Goal: Task Accomplishment & Management: Use online tool/utility

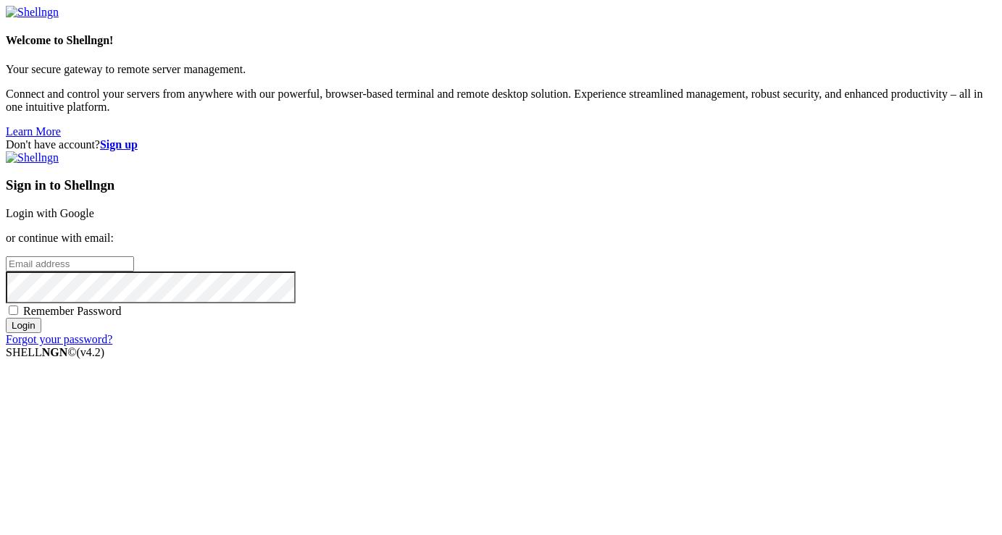
click at [94, 207] on link "Login with Google" at bounding box center [50, 213] width 88 height 12
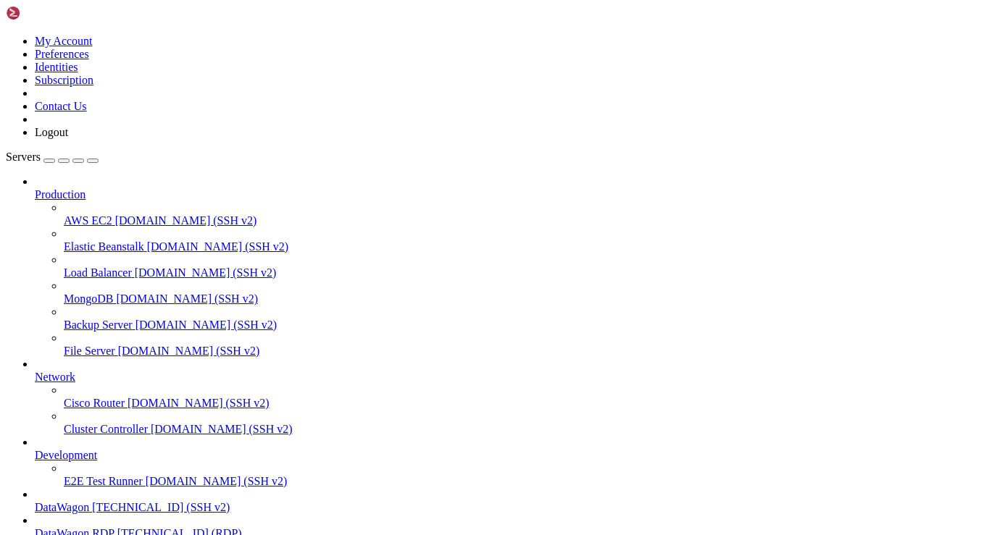
scroll to position [126, 0]
click at [89, 501] on span "DataWagon" at bounding box center [62, 507] width 54 height 12
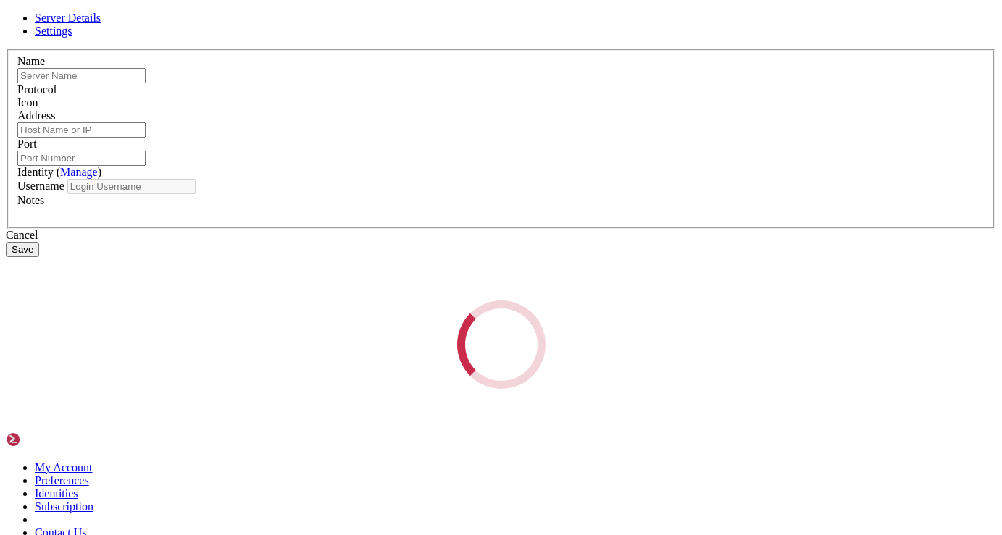
type input "DataWagon"
type input "[TECHNICAL_ID]"
type input "22"
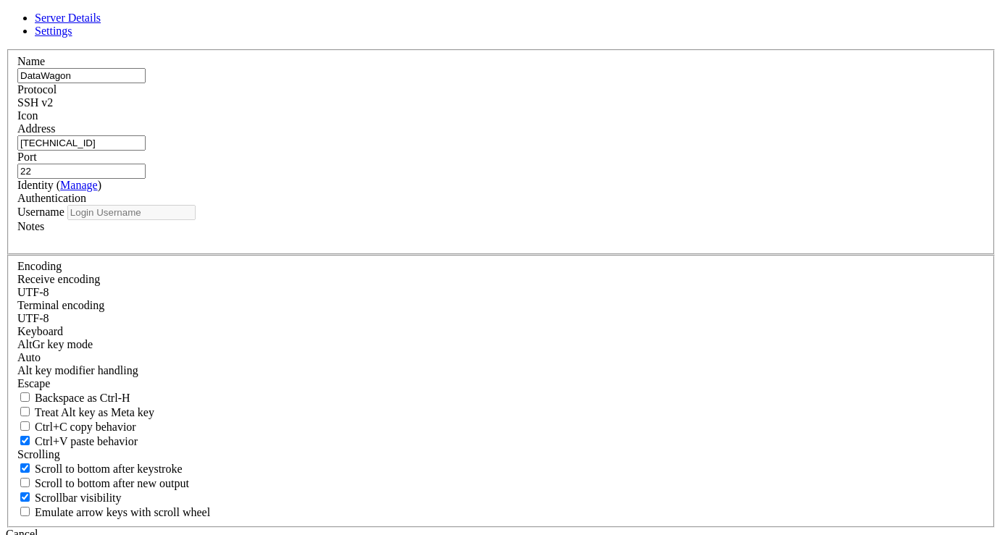
type input "root"
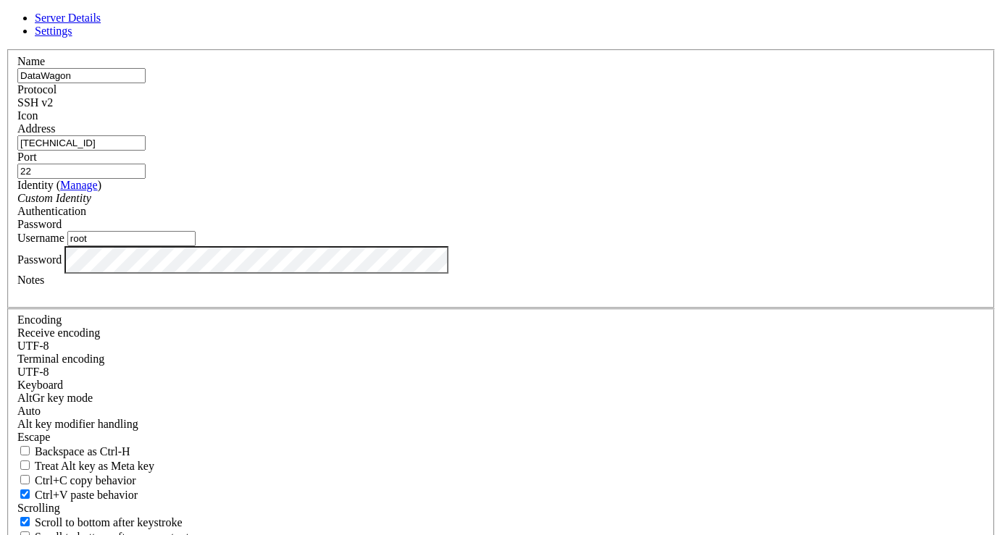
click at [361, 246] on div "Username root" at bounding box center [500, 238] width 967 height 15
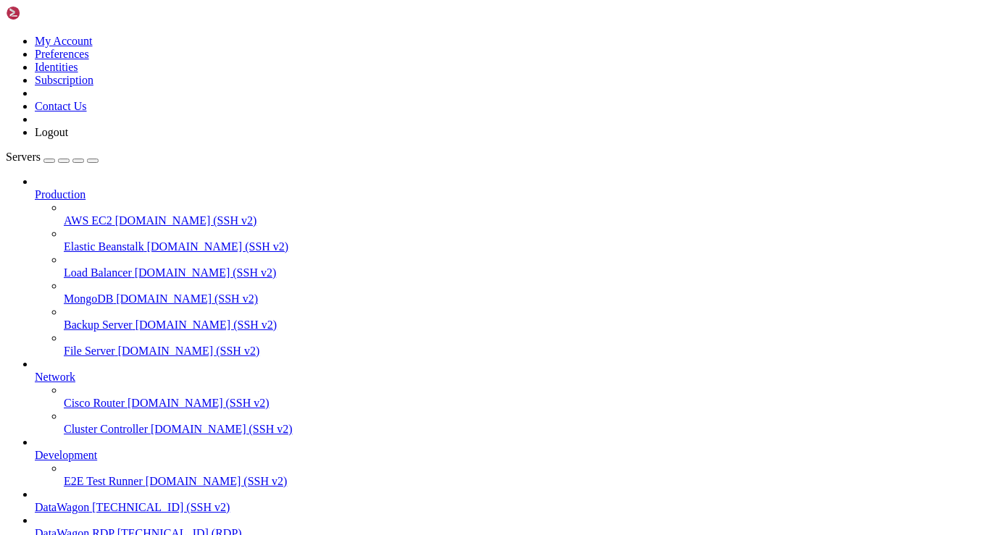
click at [89, 501] on span "DataWagon" at bounding box center [62, 507] width 54 height 12
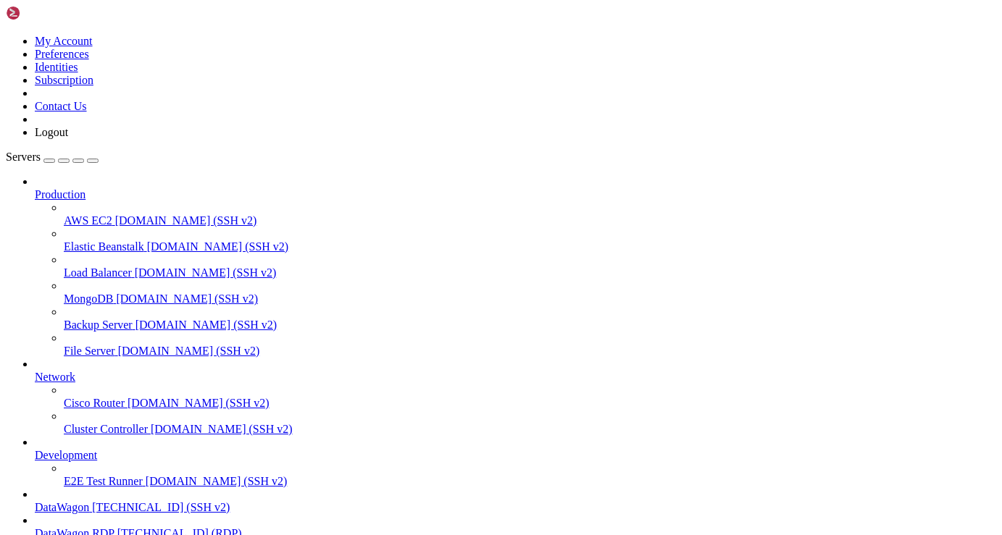
click at [105, 501] on span "[TECHNICAL_ID] (SSH v2)" at bounding box center [161, 507] width 138 height 12
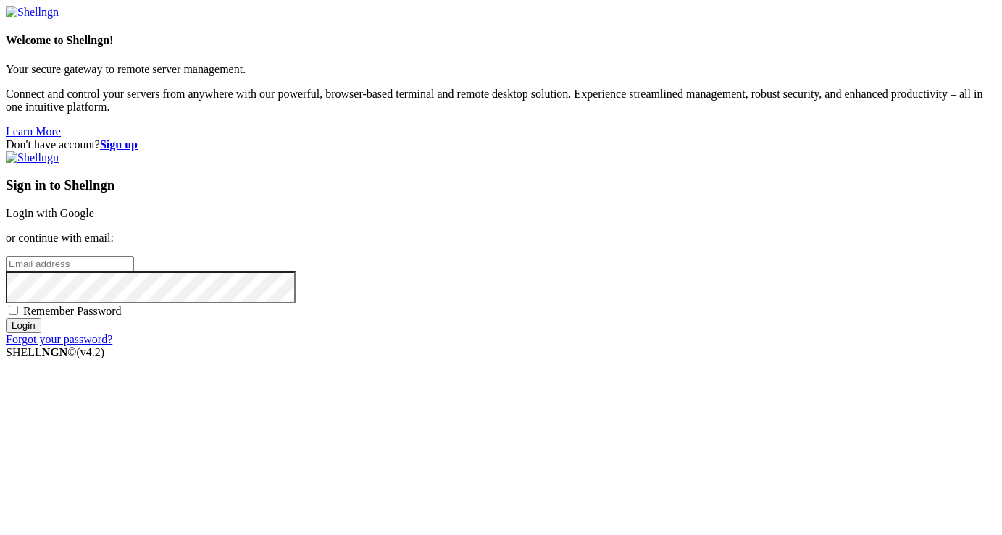
click at [94, 207] on link "Login with Google" at bounding box center [50, 213] width 88 height 12
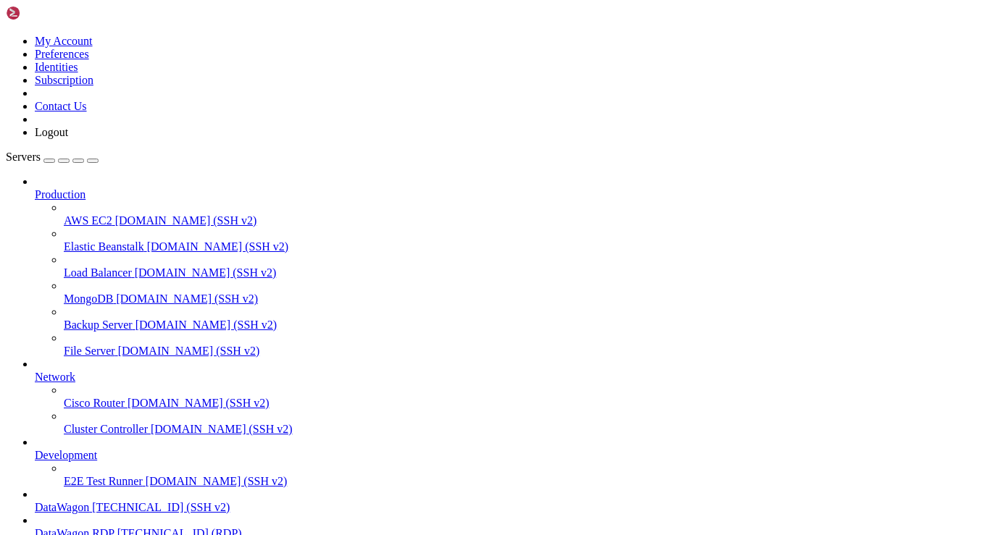
scroll to position [126, 0]
click at [128, 501] on span "[TECHNICAL_ID] (SSH v2)" at bounding box center [161, 507] width 138 height 12
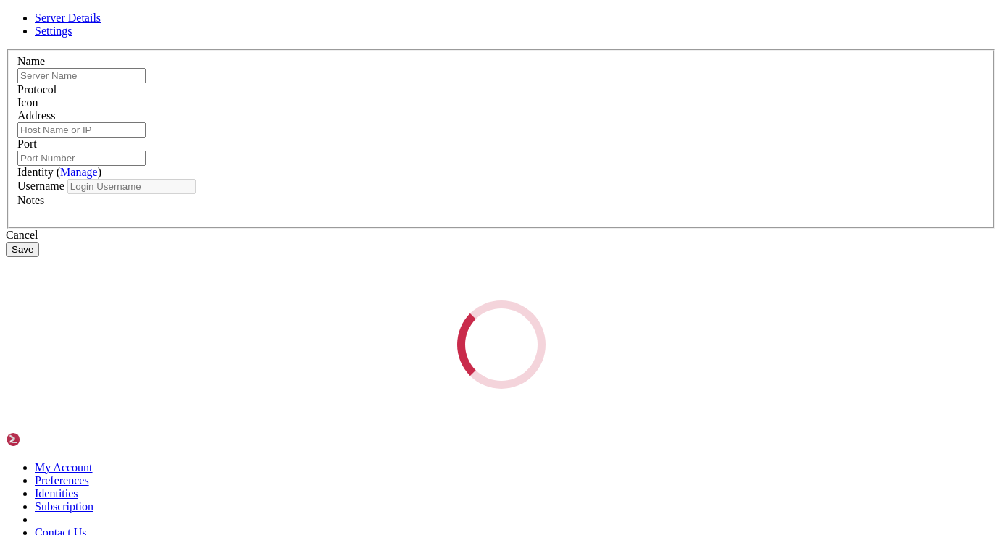
type input "DataWagon"
type input "[TECHNICAL_ID]"
type input "22"
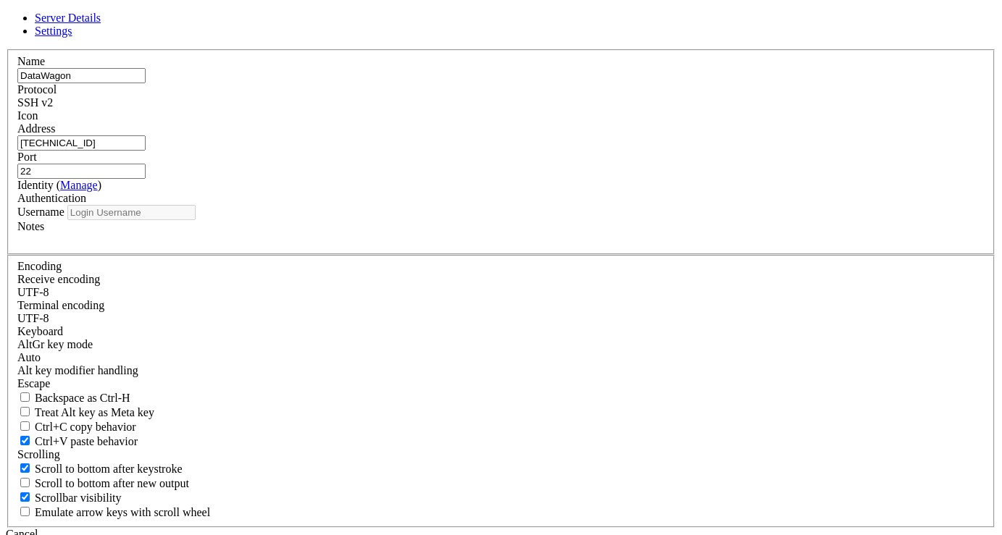
type input "root"
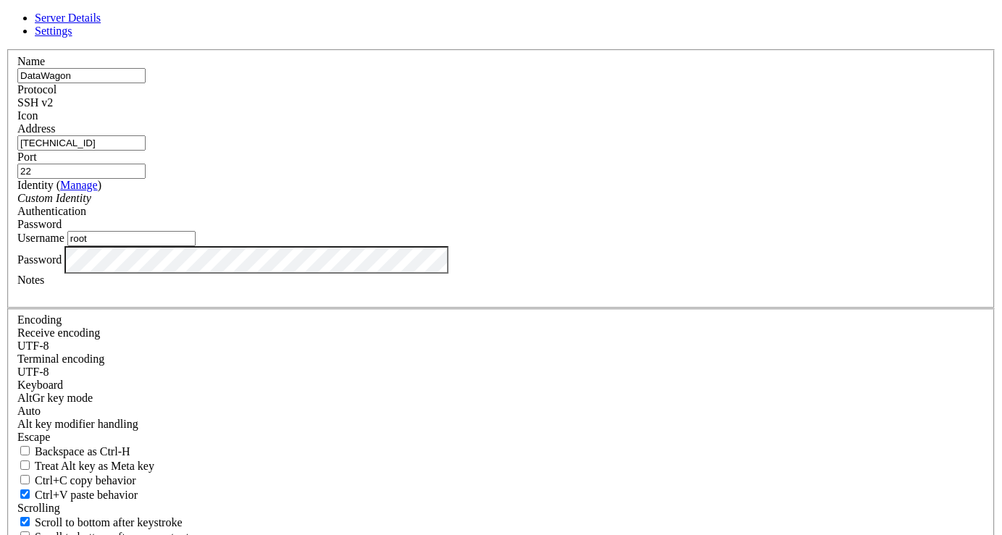
click at [283, 336] on div "Server Details Settings Name DataWagon Protocol SSH v2 Icon" at bounding box center [501, 311] width 990 height 598
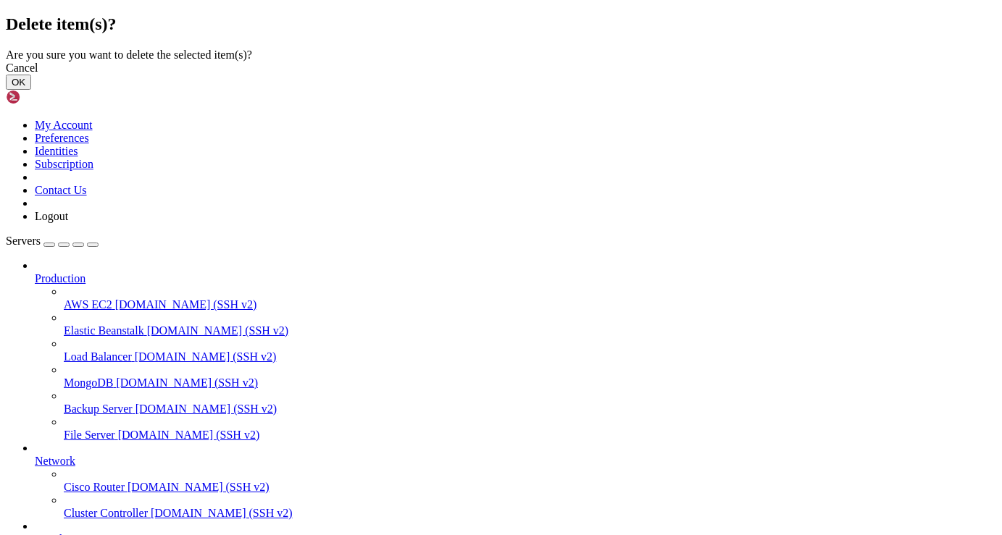
click at [31, 90] on button "OK" at bounding box center [18, 82] width 25 height 15
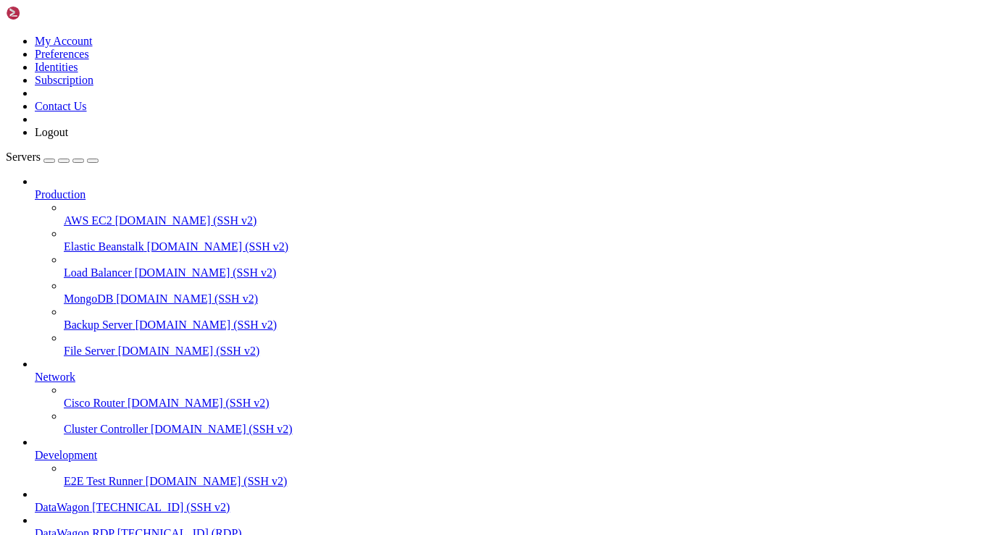
scroll to position [88, 0]
click at [119, 501] on span "[TECHNICAL_ID] (SSH v2)" at bounding box center [161, 507] width 138 height 12
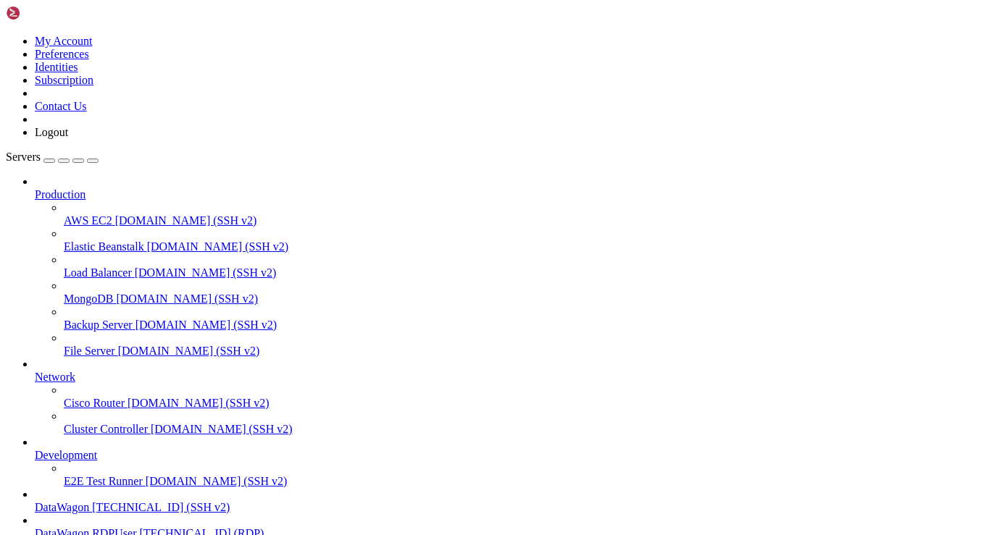
click at [119, 501] on span "[TECHNICAL_ID] (SSH v2)" at bounding box center [161, 507] width 138 height 12
click at [117, 501] on span "[TECHNICAL_ID] (SSH v2)" at bounding box center [161, 507] width 138 height 12
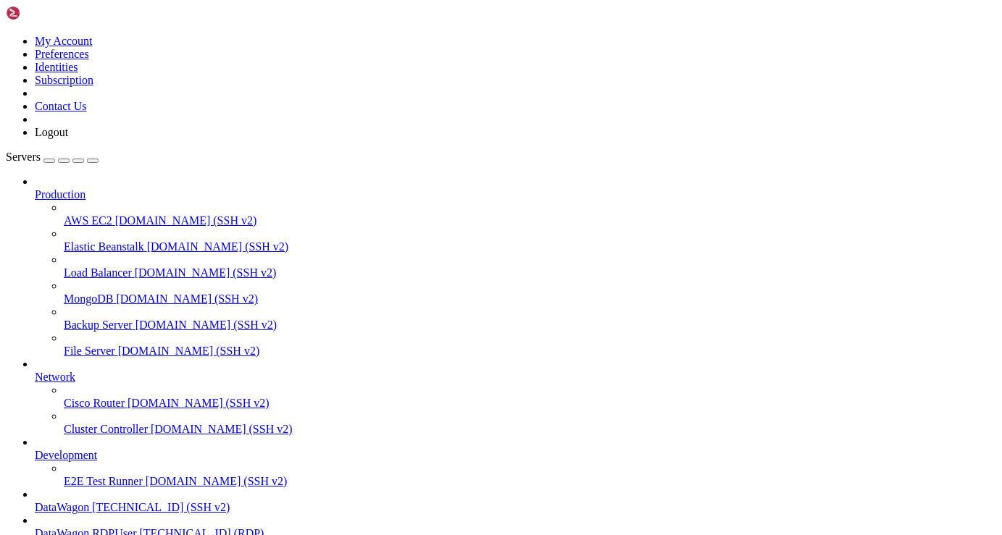
click at [117, 501] on span "[TECHNICAL_ID] (SSH v2)" at bounding box center [161, 507] width 138 height 12
click at [89, 501] on span "DataWagon" at bounding box center [62, 507] width 54 height 12
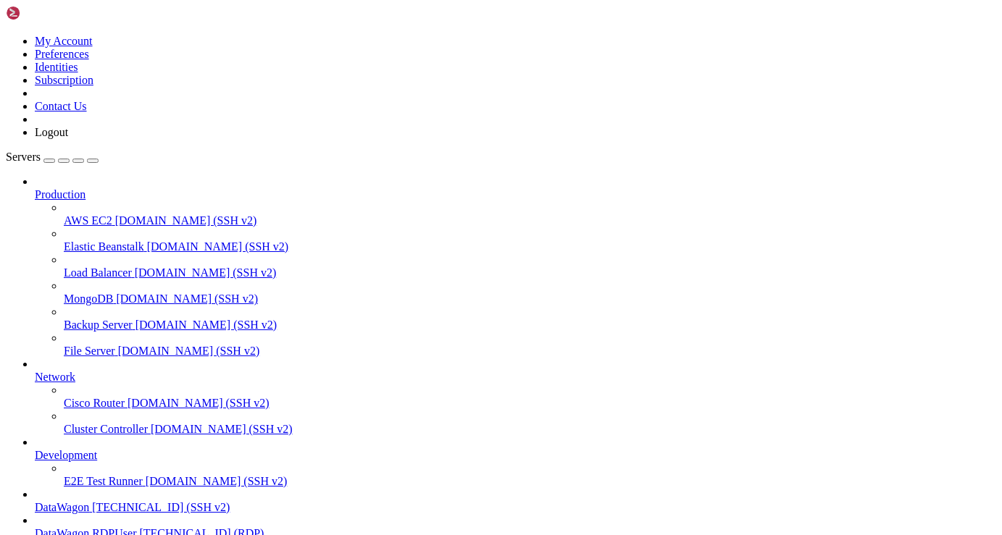
click at [89, 501] on span "DataWagon" at bounding box center [62, 507] width 54 height 12
drag, startPoint x: 105, startPoint y: 464, endPoint x: 34, endPoint y: 70, distance: 401.0
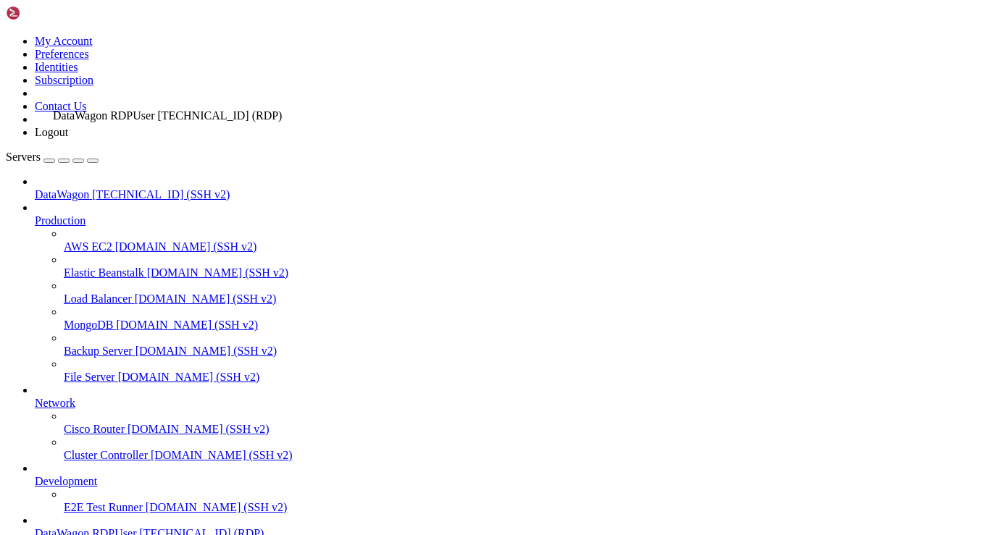
drag, startPoint x: 114, startPoint y: 503, endPoint x: 49, endPoint y: 103, distance: 405.8
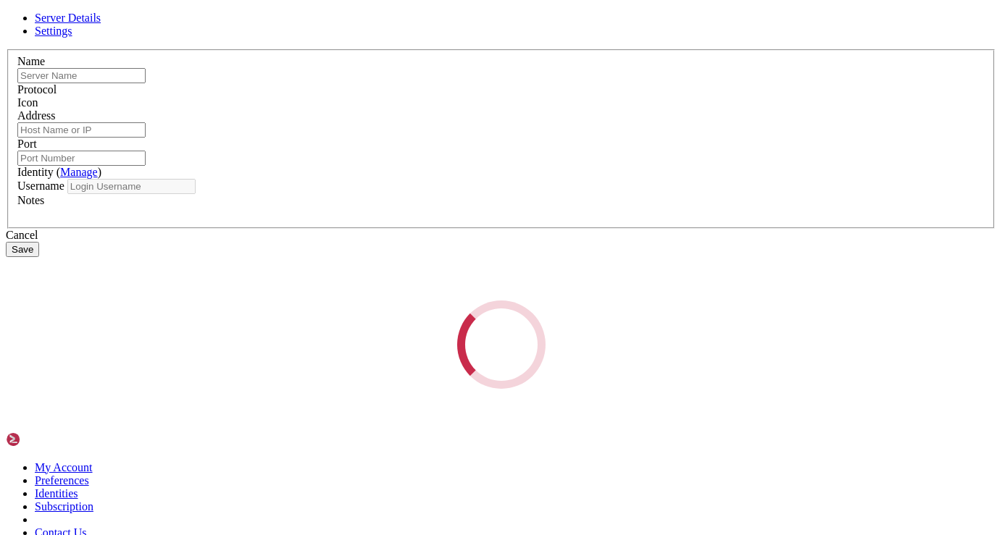
type input "DataWagon RDPUser"
type input "[TECHNICAL_ID]"
type input "3389"
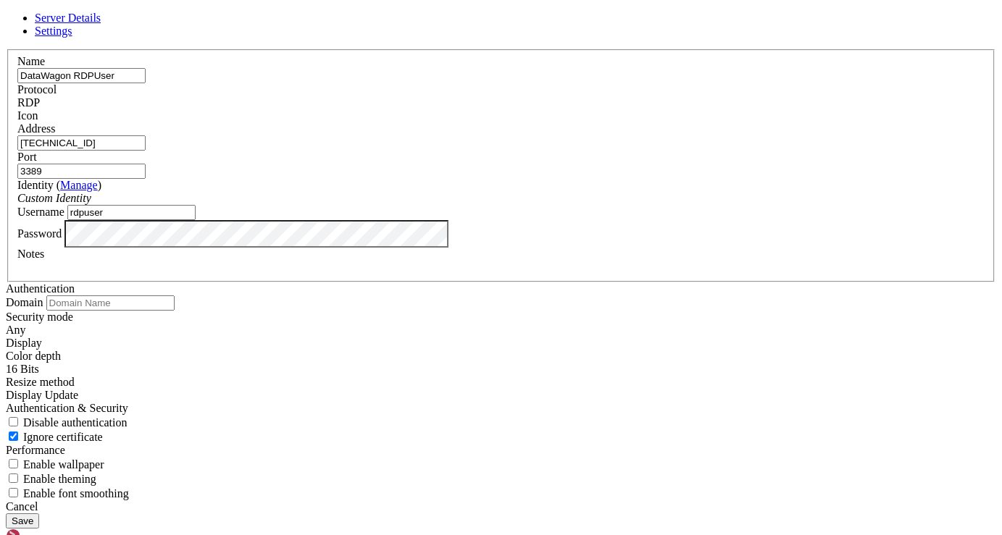
click at [196, 220] on input "rdpuser" at bounding box center [131, 212] width 128 height 15
type input "aizulimx"
click at [303, 274] on div "Notes" at bounding box center [500, 261] width 967 height 26
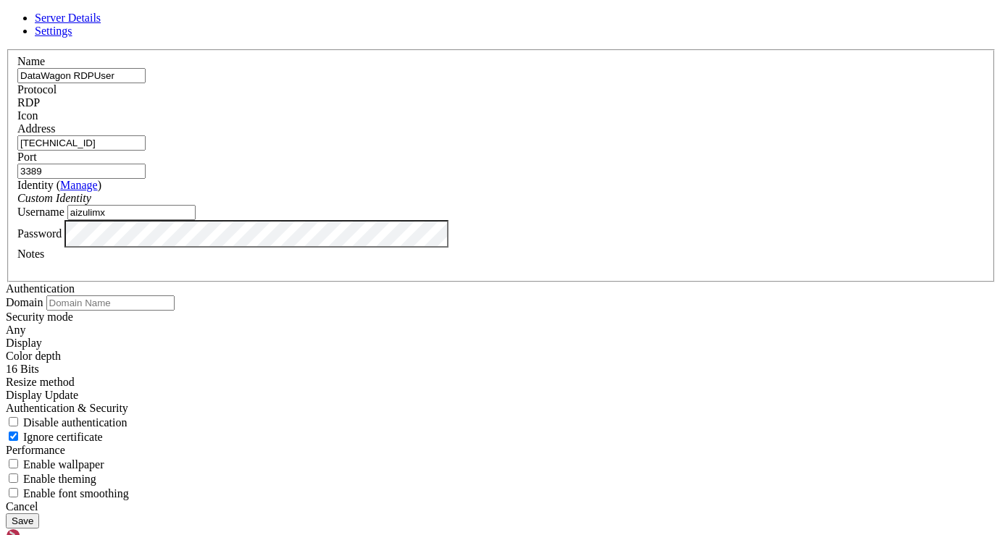
click at [39, 513] on button "Save" at bounding box center [22, 520] width 33 height 15
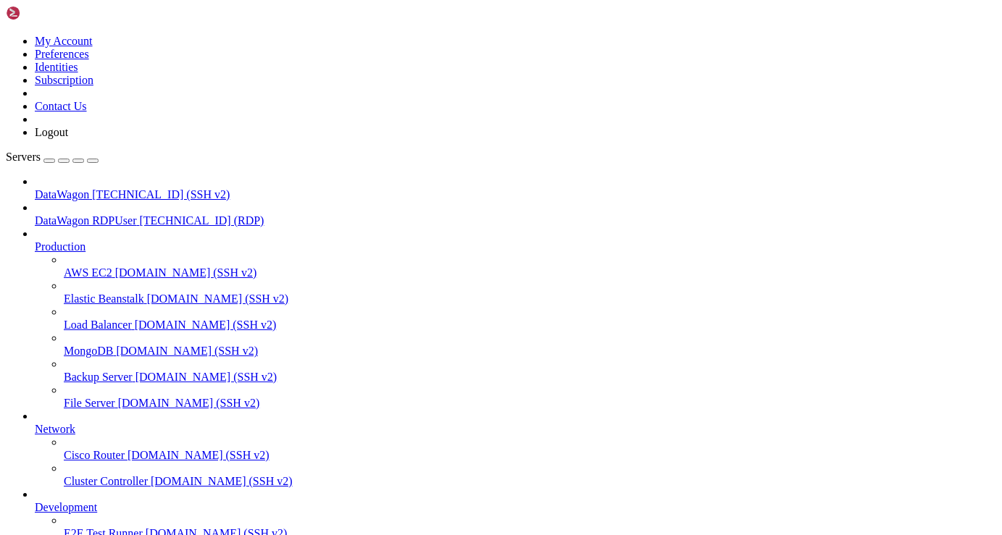
click at [87, 214] on link "DataWagon RDPUser 172.81.134.92 (RDP)" at bounding box center [515, 220] width 961 height 13
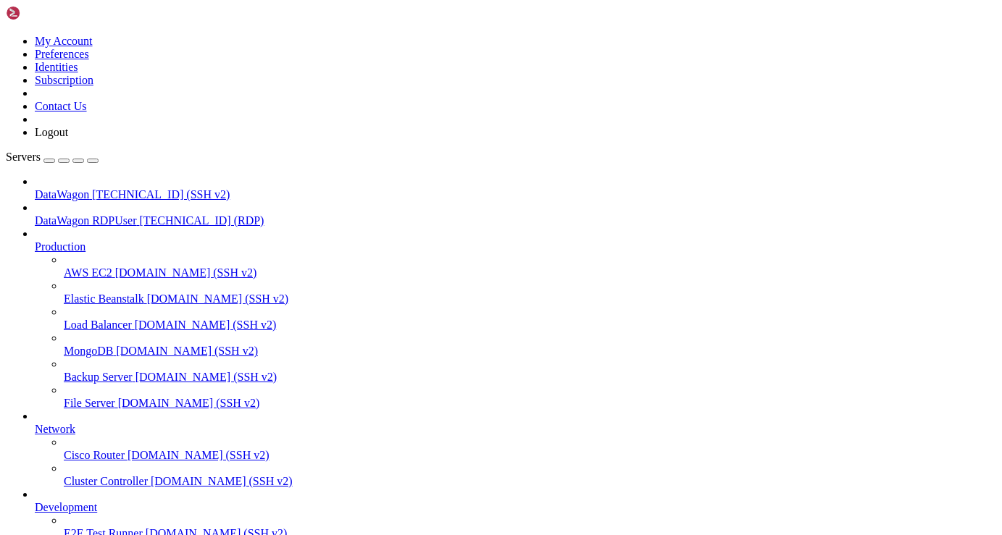
drag, startPoint x: 702, startPoint y: 933, endPoint x: 616, endPoint y: 933, distance: 85.5
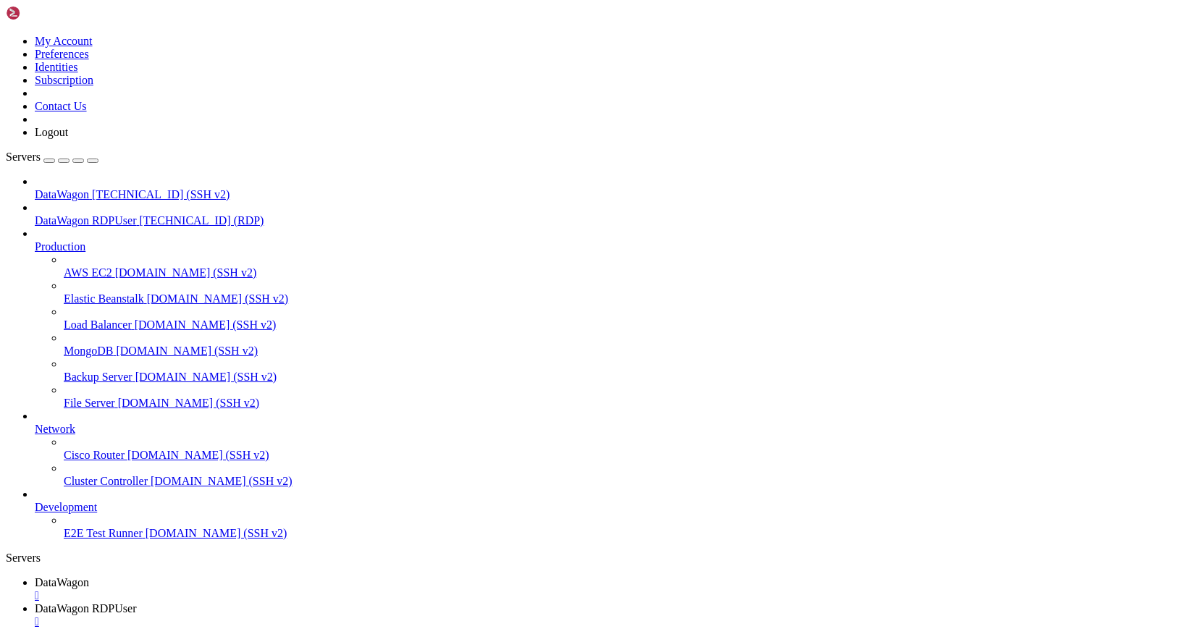
drag, startPoint x: 265, startPoint y: 1191, endPoint x: 483, endPoint y: 1191, distance: 218.0
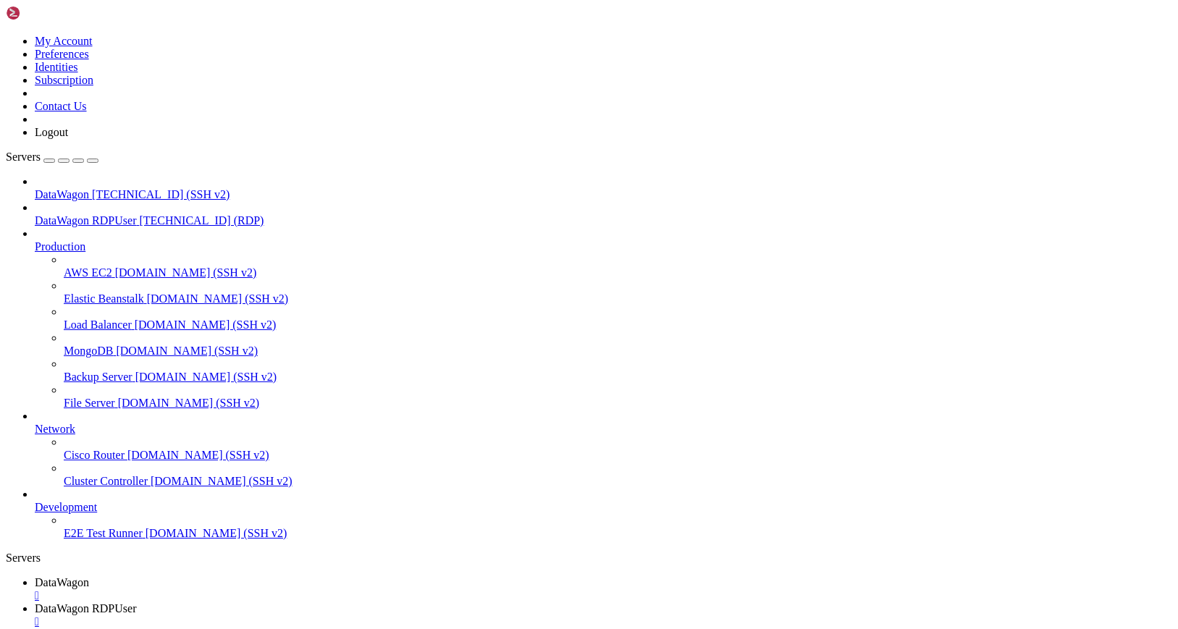
drag, startPoint x: 320, startPoint y: 1223, endPoint x: 495, endPoint y: 1222, distance: 175.3
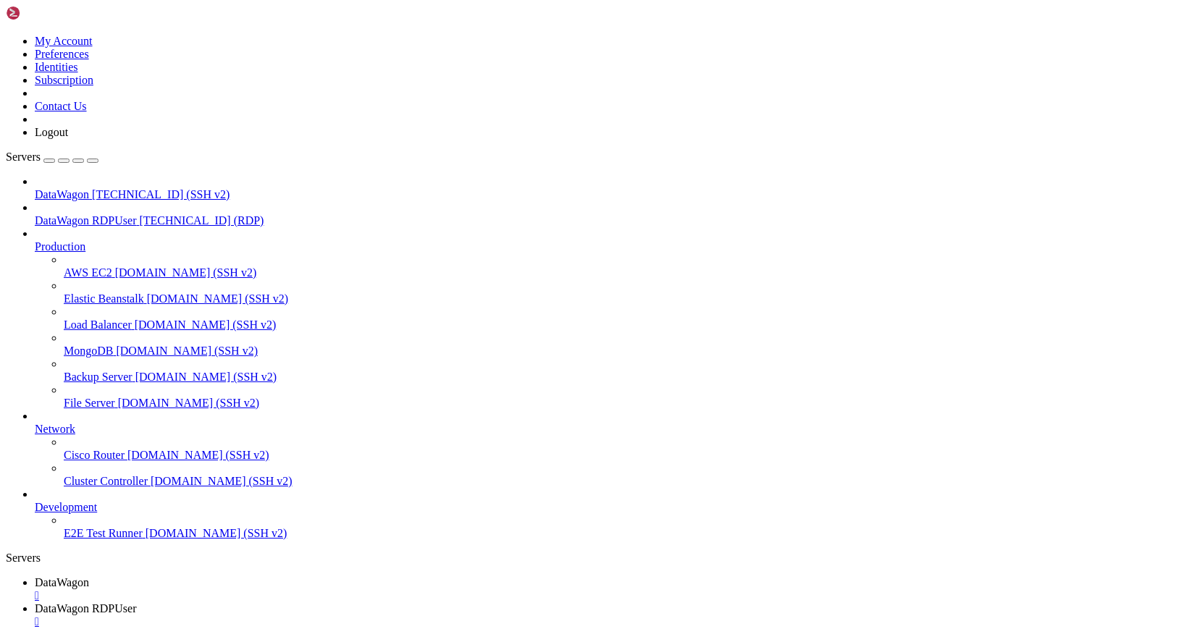
click at [89, 534] on span "DataWagon" at bounding box center [62, 582] width 54 height 12
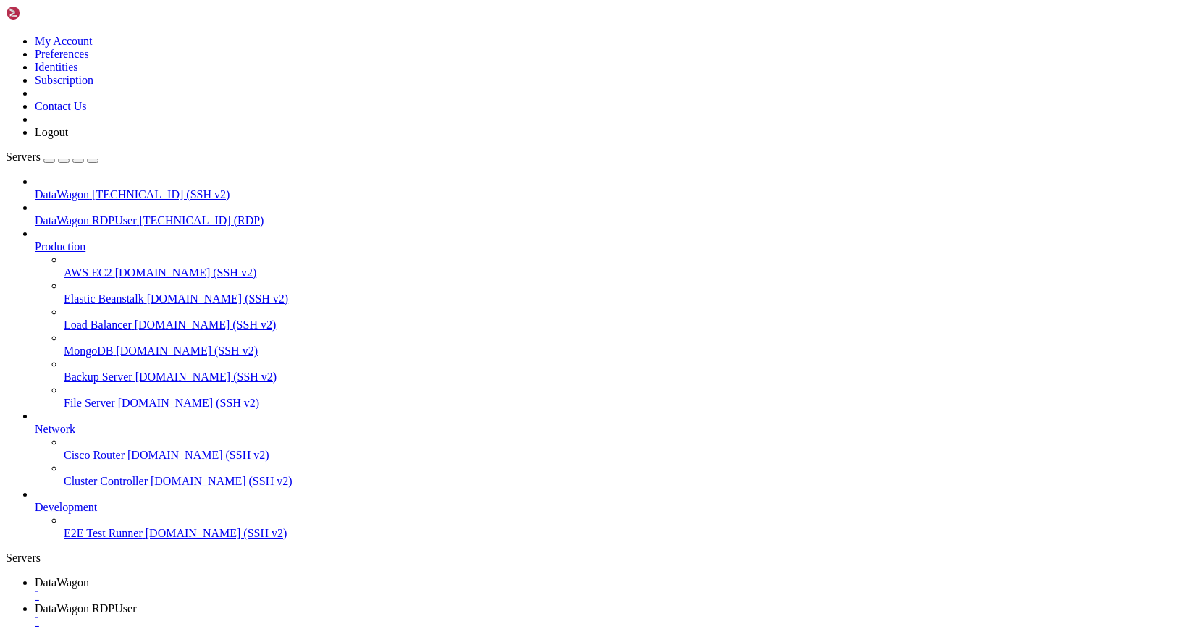
scroll to position [1010, 0]
click at [136, 534] on span "DataWagon RDPUser" at bounding box center [85, 609] width 101 height 12
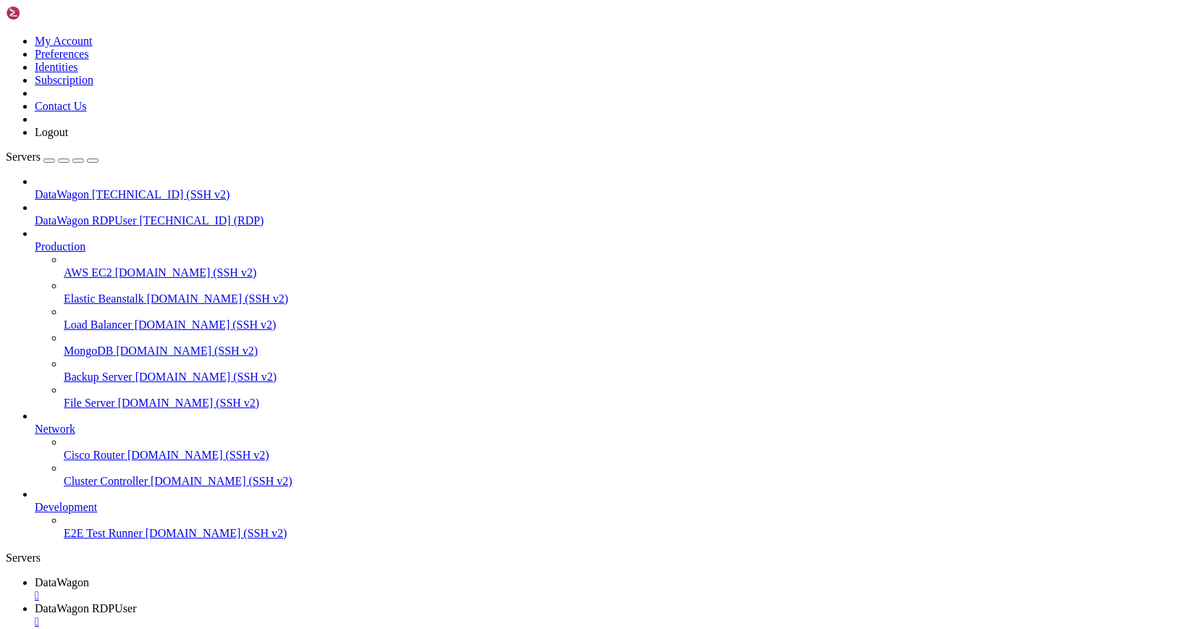
click at [411, 534] on div "" at bounding box center [604, 622] width 1138 height 13
click at [274, 534] on div "" at bounding box center [604, 596] width 1138 height 13
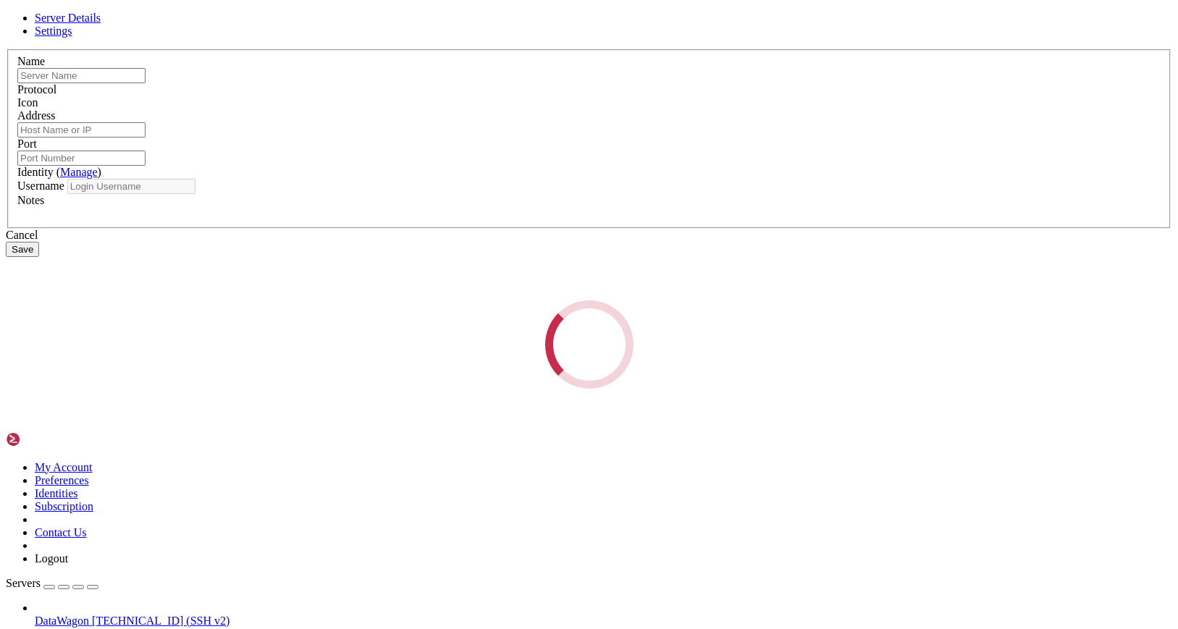
type input "DataWagon RDPUser"
type input "[TECHNICAL_ID]"
type input "3389"
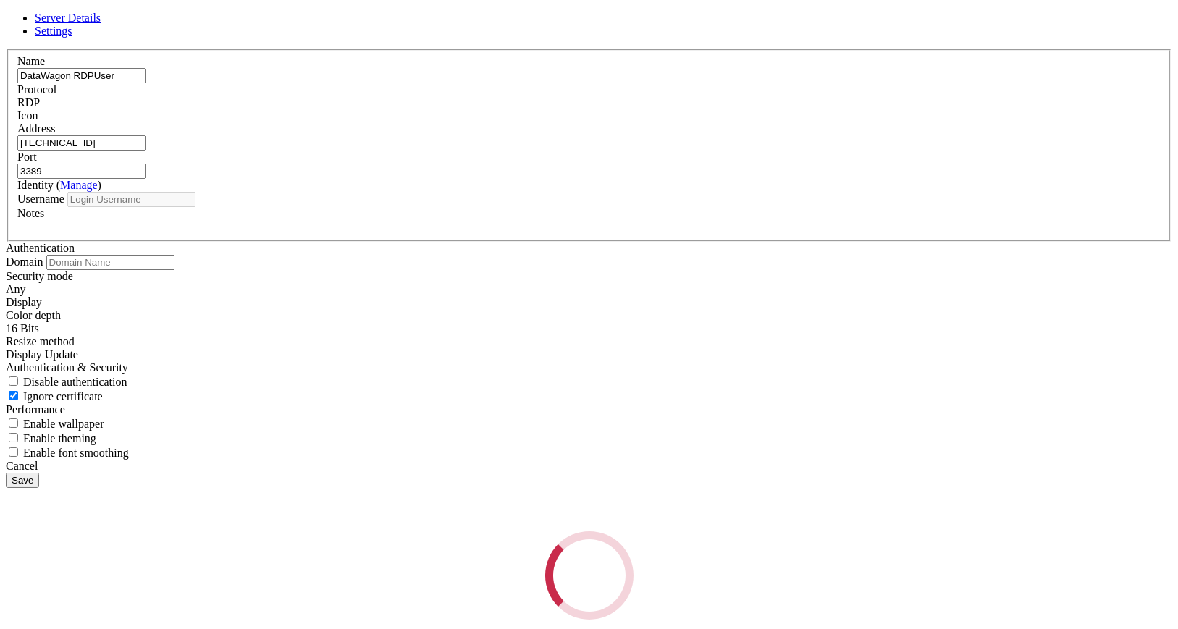
type input "aizulimx"
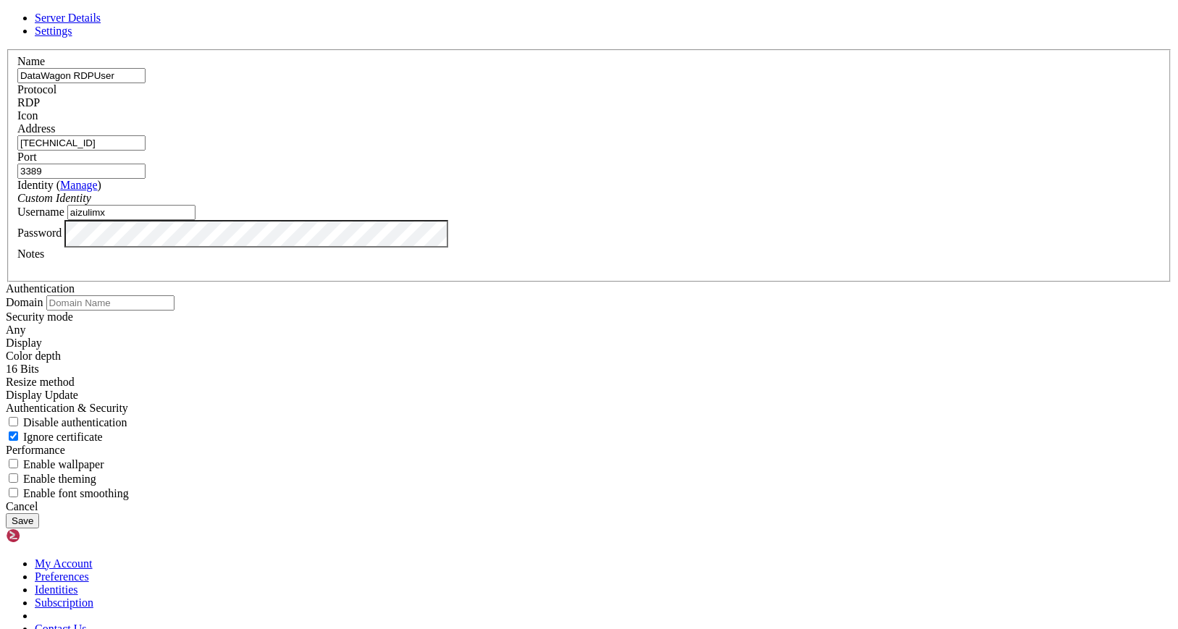
click at [146, 151] on input "[TECHNICAL_ID]" at bounding box center [81, 142] width 128 height 15
click at [671, 505] on div "Cancel" at bounding box center [589, 506] width 1167 height 13
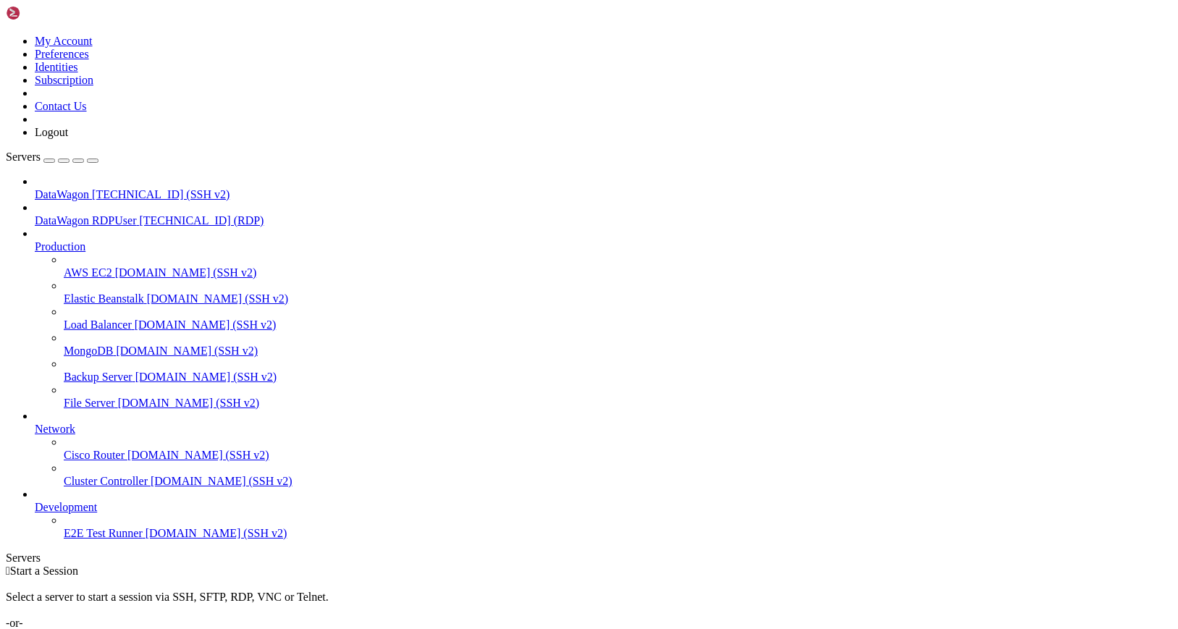
click at [139, 214] on span "[TECHNICAL_ID] (RDP)" at bounding box center [201, 220] width 125 height 12
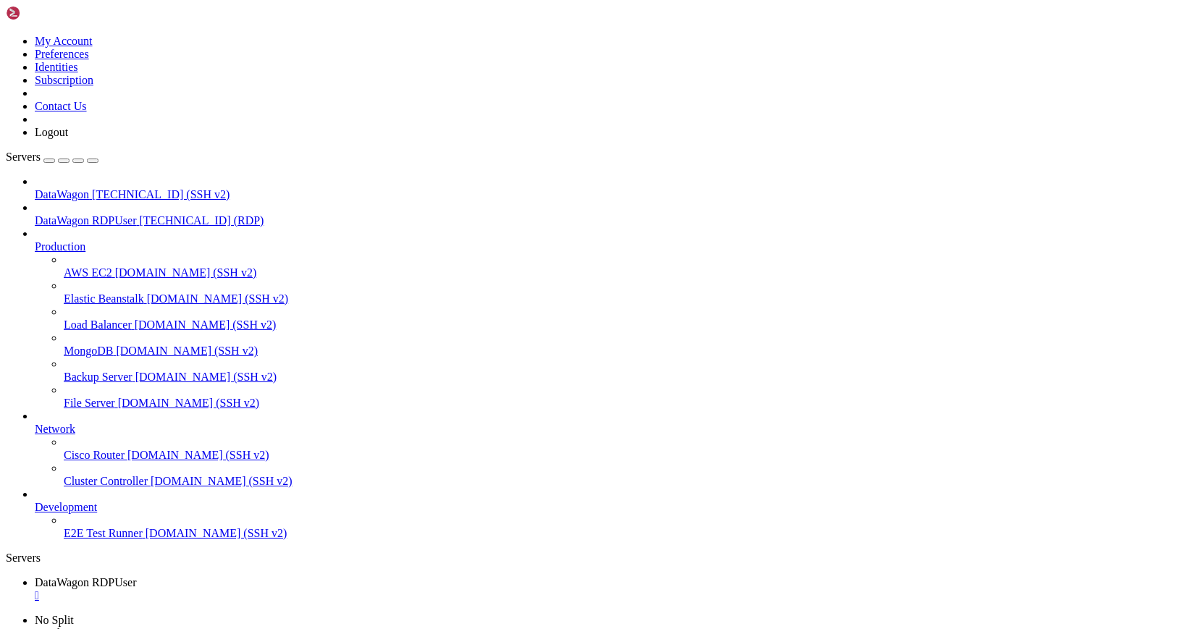
drag, startPoint x: 434, startPoint y: 734, endPoint x: 524, endPoint y: 764, distance: 94.8
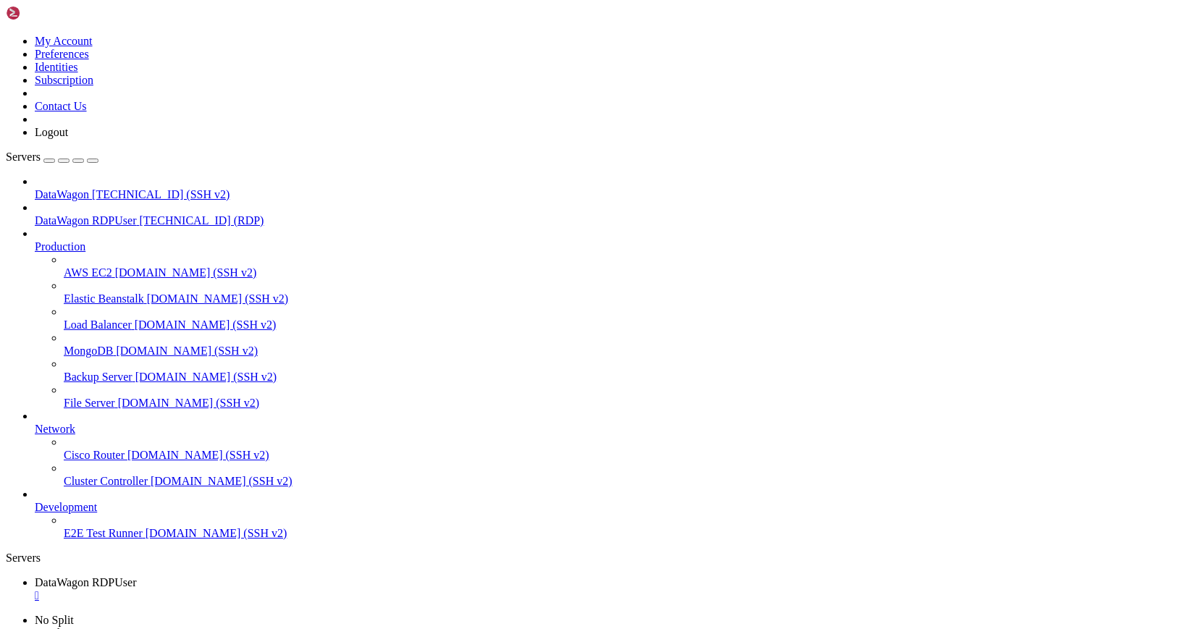
drag, startPoint x: 835, startPoint y: 823, endPoint x: 829, endPoint y: 771, distance: 52.5
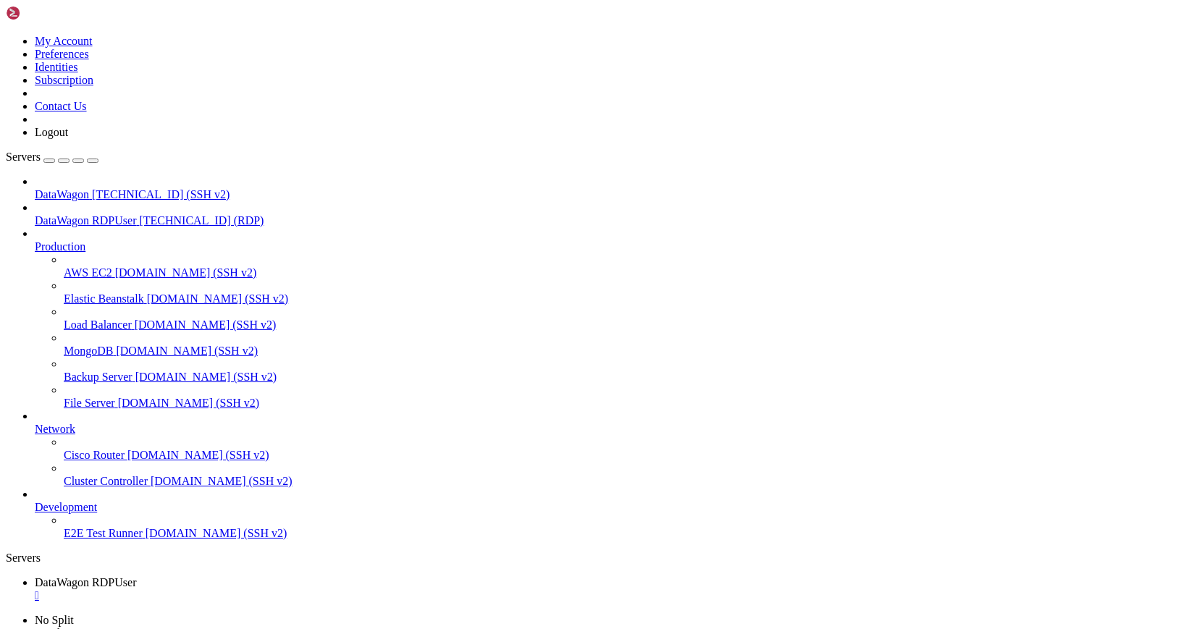
drag, startPoint x: 550, startPoint y: 768, endPoint x: 541, endPoint y: 784, distance: 18.1
drag, startPoint x: 726, startPoint y: 780, endPoint x: 795, endPoint y: 806, distance: 73.6
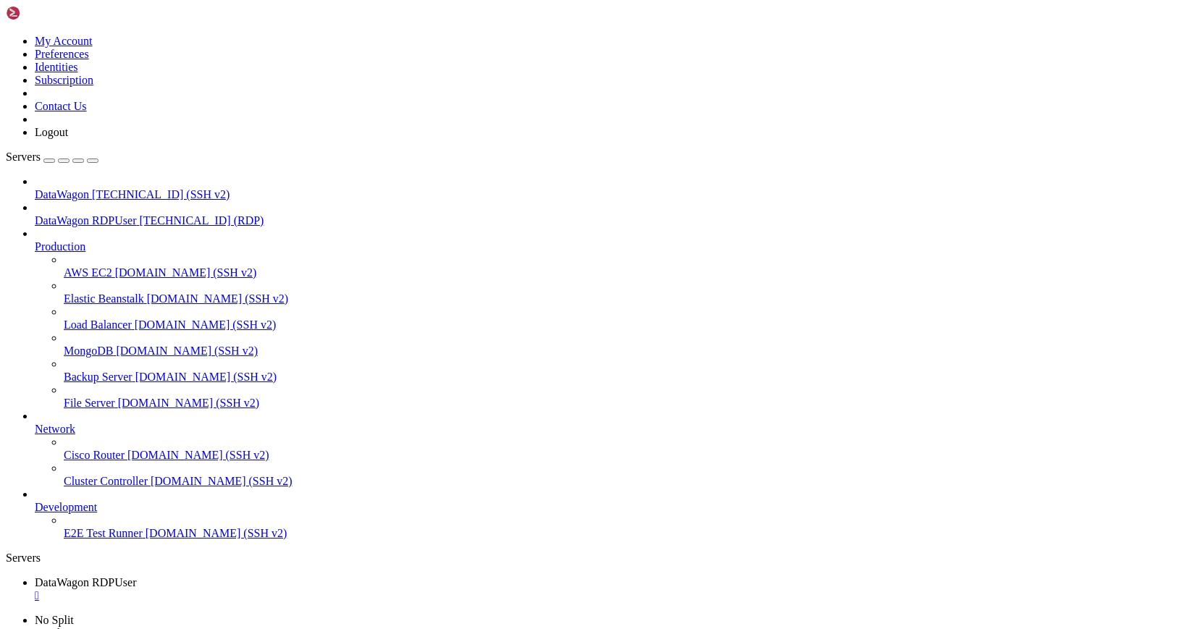
drag, startPoint x: 629, startPoint y: 802, endPoint x: 555, endPoint y: 776, distance: 79.3
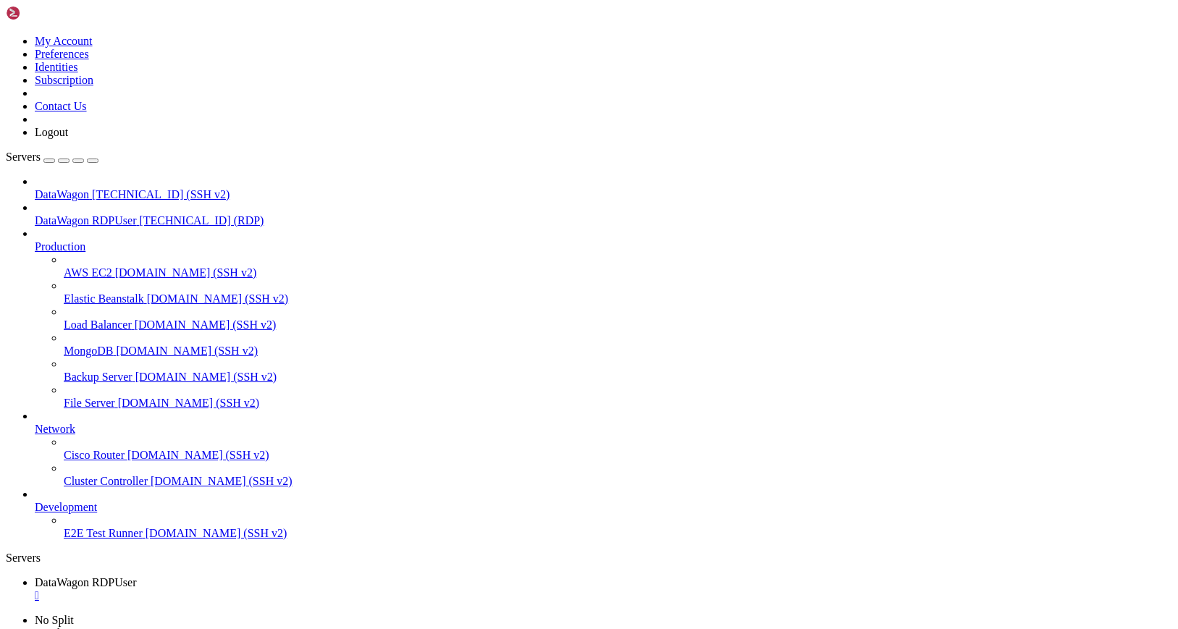
drag, startPoint x: 456, startPoint y: 730, endPoint x: 625, endPoint y: 807, distance: 186.3
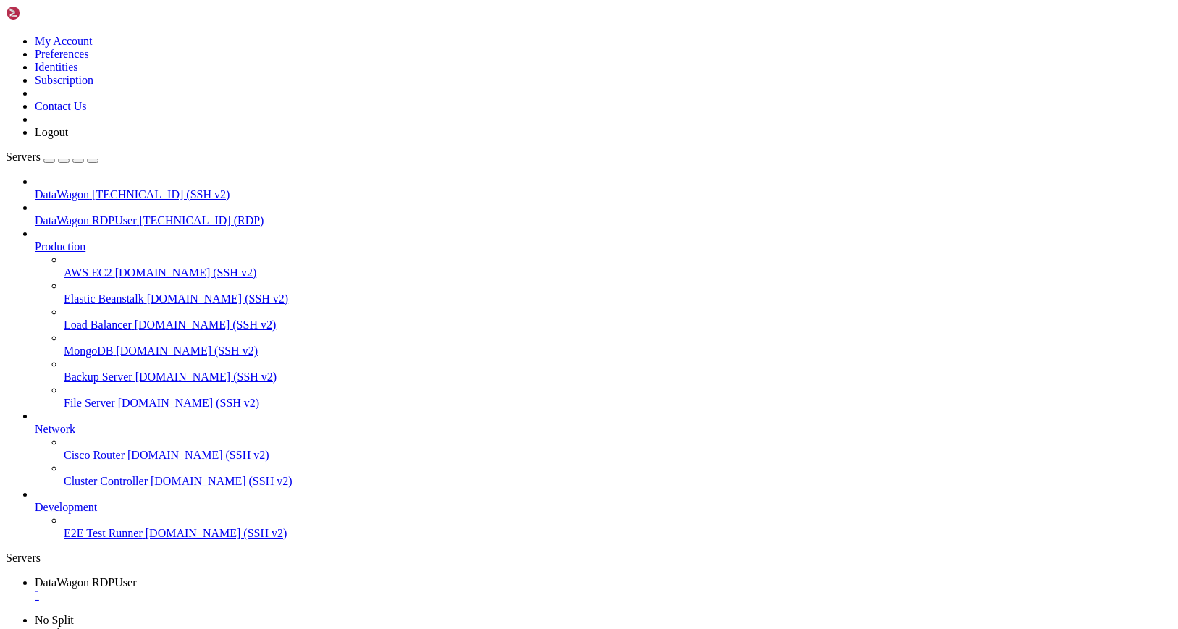
drag, startPoint x: 396, startPoint y: 794, endPoint x: 608, endPoint y: 846, distance: 217.6
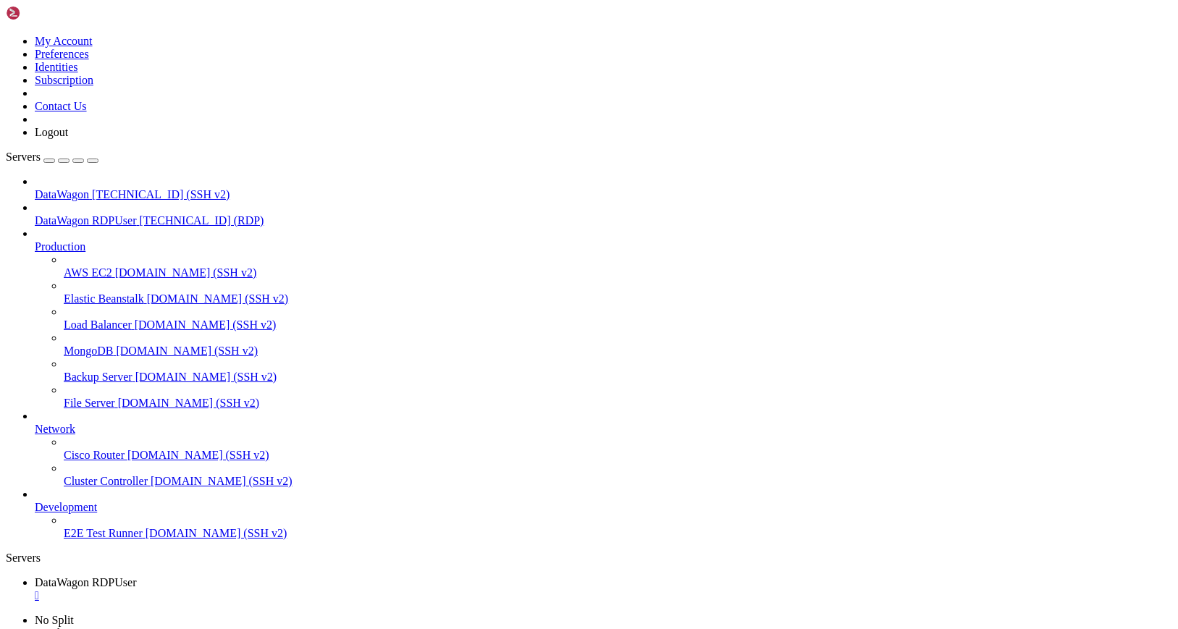
drag, startPoint x: 657, startPoint y: 808, endPoint x: 418, endPoint y: 723, distance: 253.6
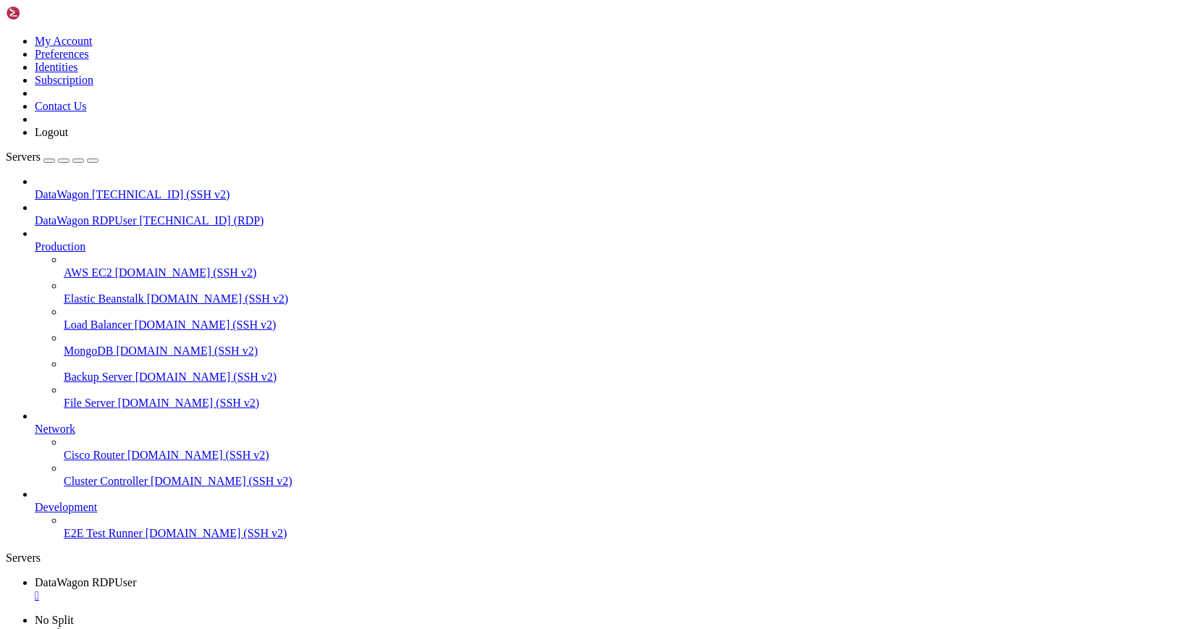
click at [6, 35] on icon at bounding box center [6, 35] width 0 height 0
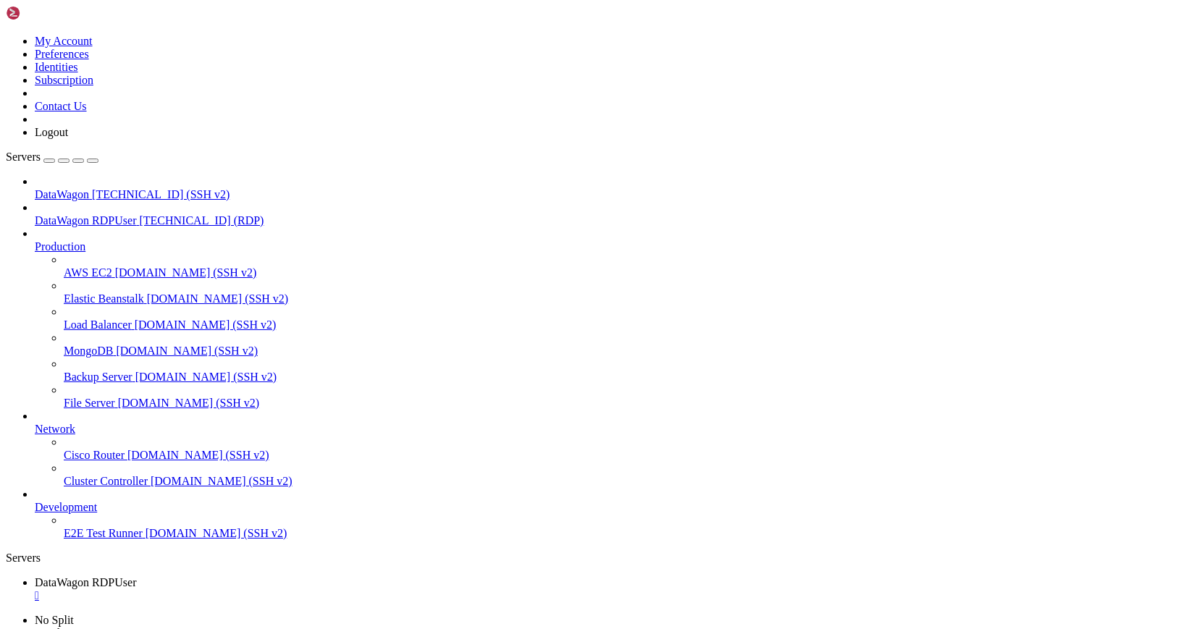
click at [26, 22] on link at bounding box center [47, 16] width 83 height 12
click at [64, 161] on div "button" at bounding box center [64, 161] width 0 height 0
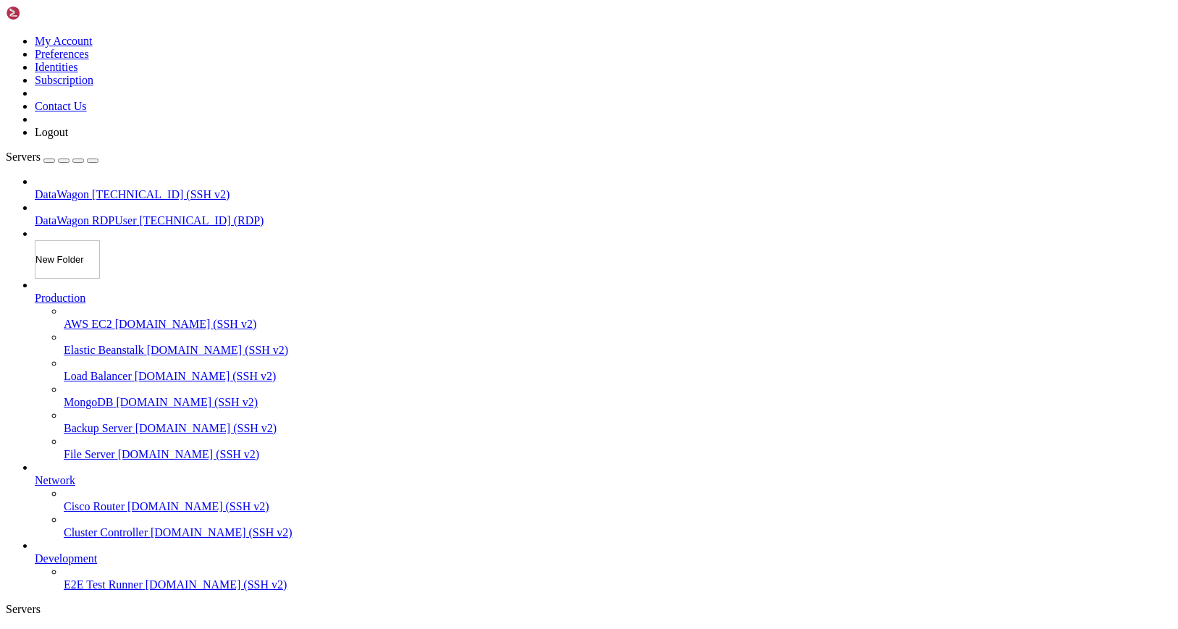
click at [162, 151] on div "Servers DataWagon 172.81.134.92 (SSH v2) DataWagon RDPUser 172.81.134.92 (RDP) …" at bounding box center [589, 371] width 1167 height 441
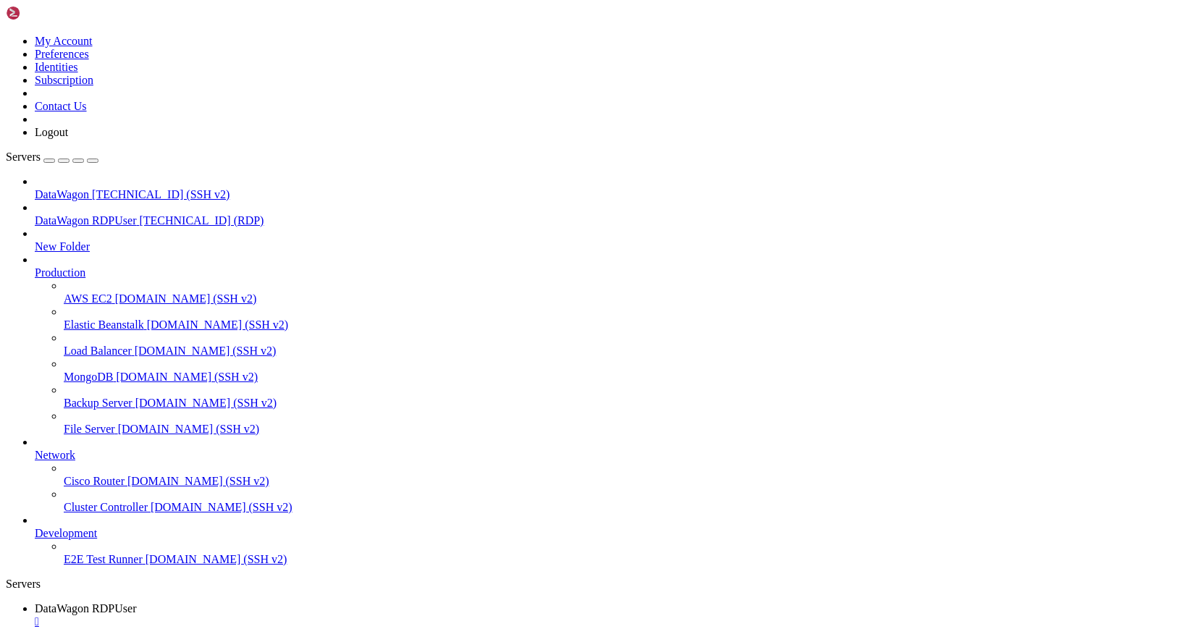
click at [49, 161] on div "button" at bounding box center [49, 161] width 0 height 0
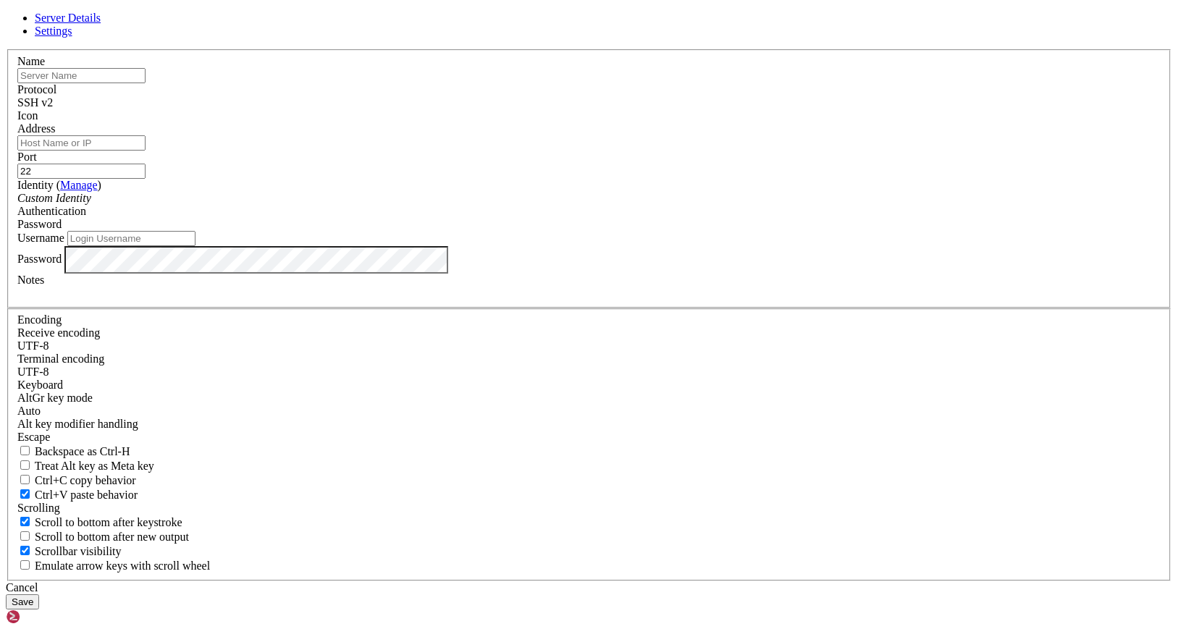
click at [6, 49] on icon at bounding box center [6, 49] width 0 height 0
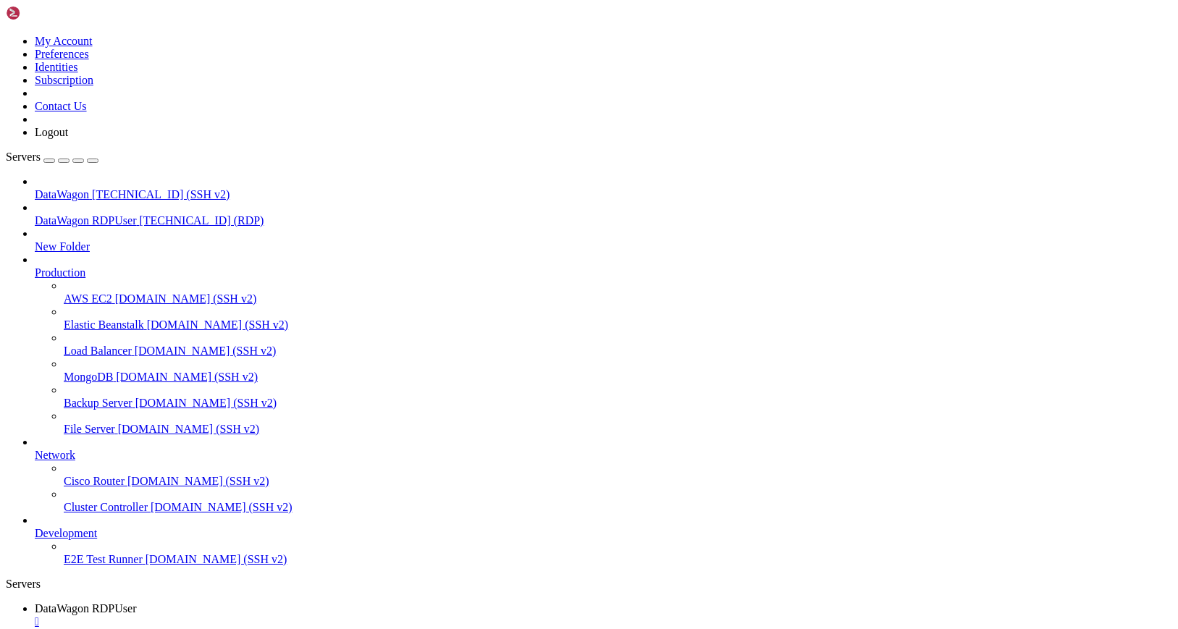
click at [6, 534] on icon at bounding box center [6, 640] width 0 height 0
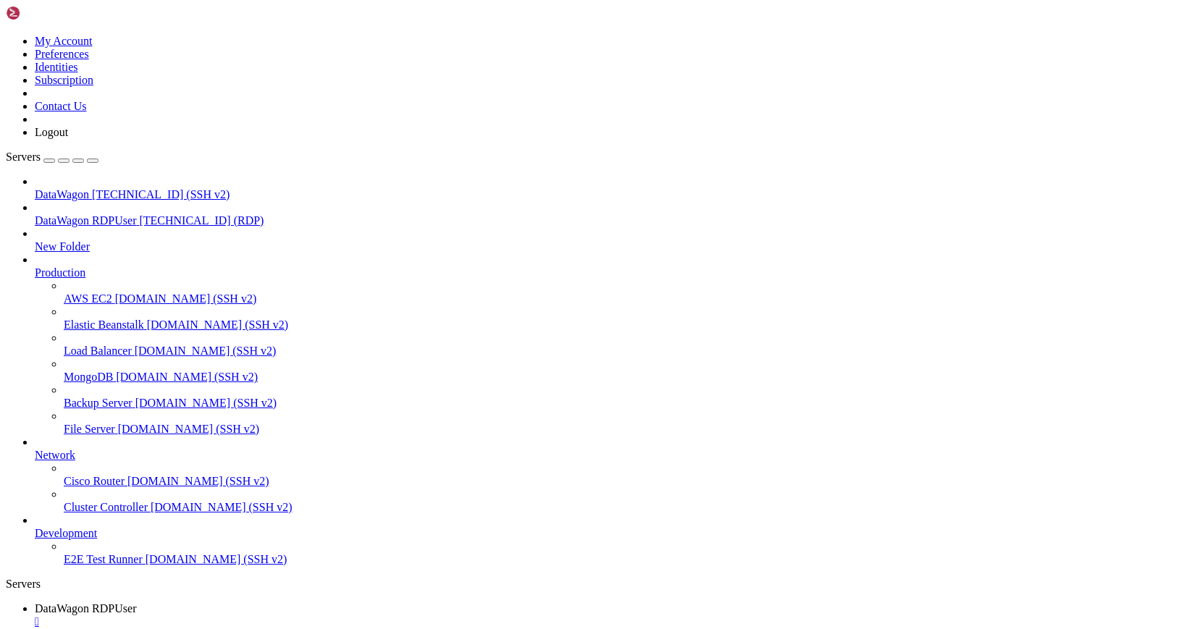
click at [93, 161] on icon "button" at bounding box center [93, 161] width 0 height 0
click at [10, 534] on div "Servers" at bounding box center [589, 584] width 1167 height 13
click at [35, 267] on icon at bounding box center [35, 267] width 0 height 0
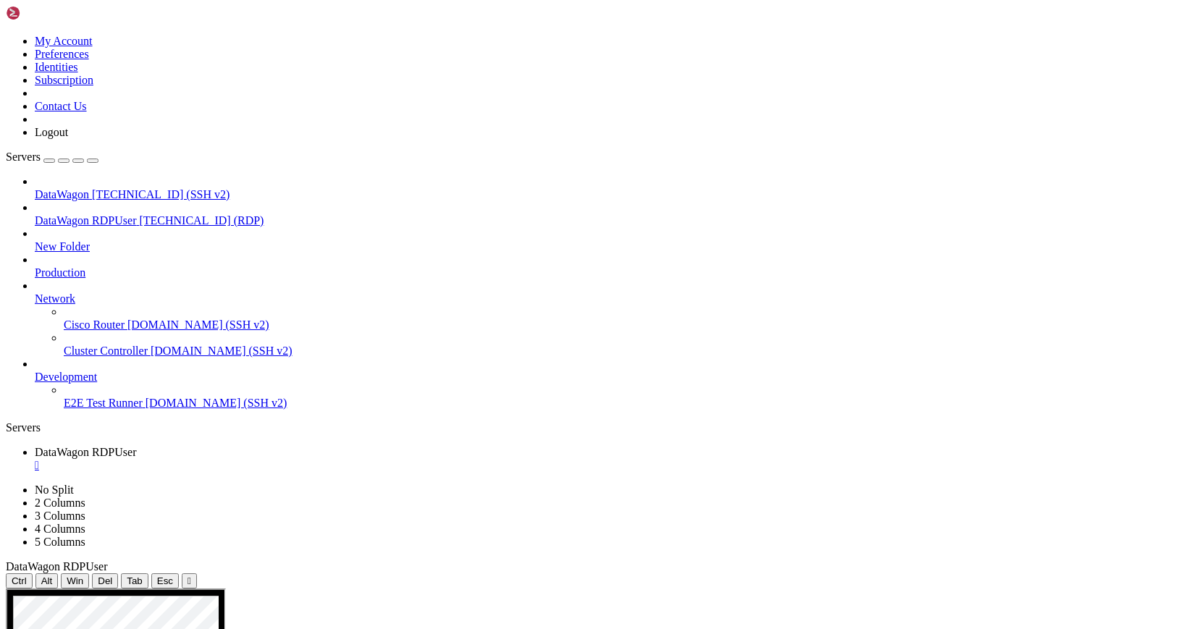
click at [35, 293] on icon at bounding box center [35, 293] width 0 height 0
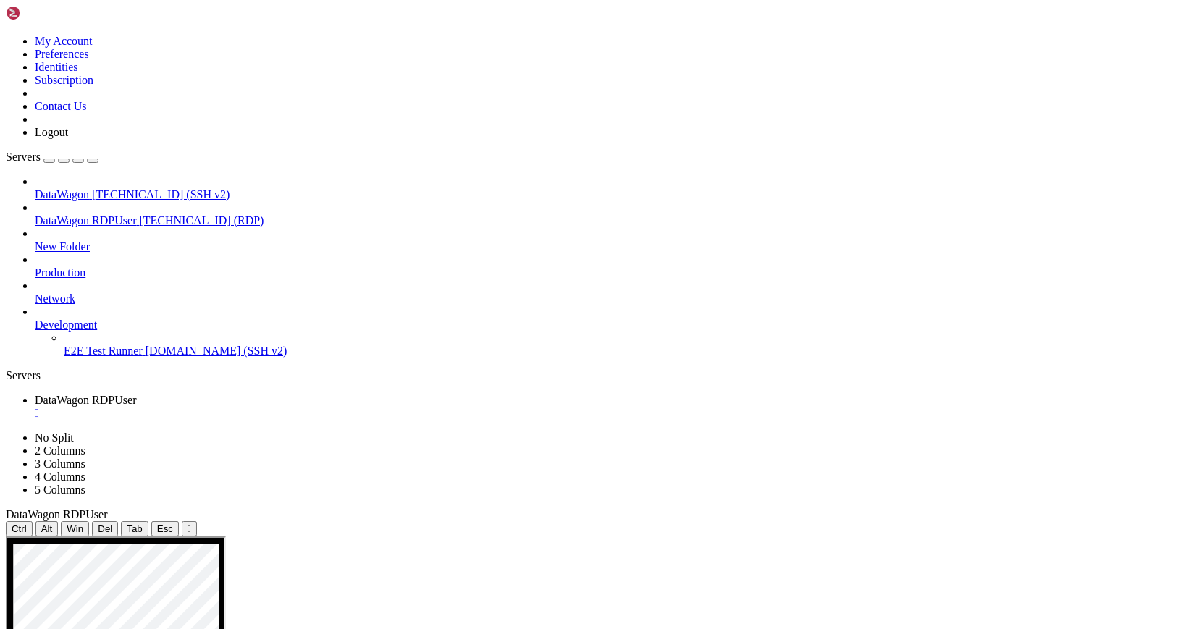
click at [35, 319] on icon at bounding box center [35, 319] width 0 height 0
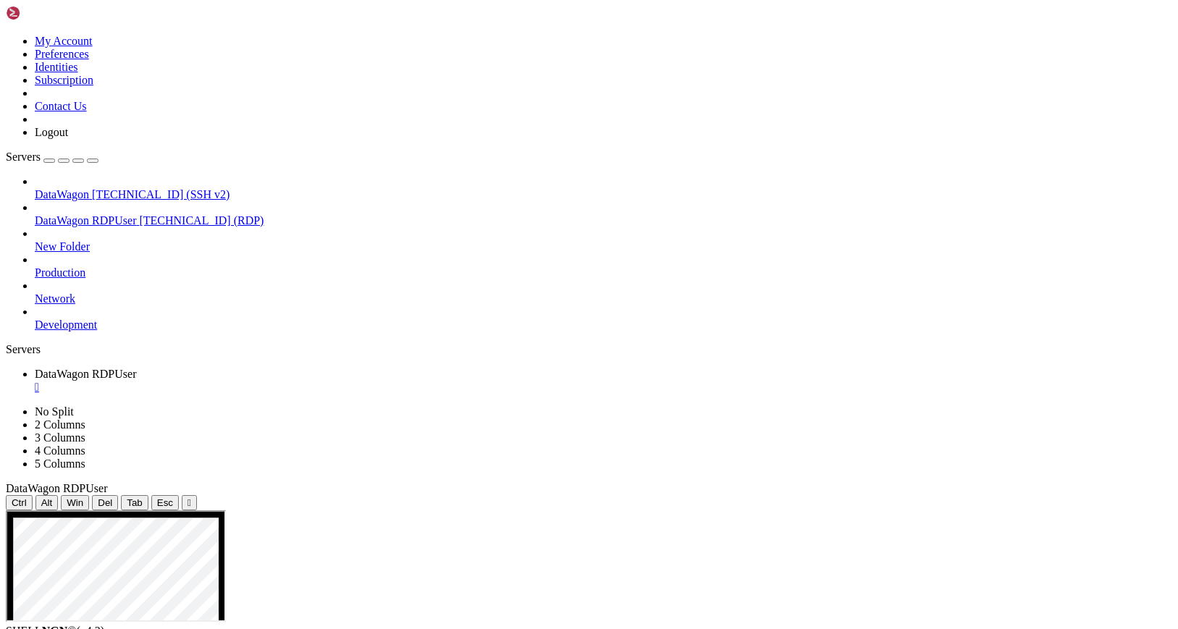
click at [123, 332] on div "DataWagon 172.81.134.92 (SSH v2) DataWagon RDPUser 172.81.134.92 (RDP) New Fold…" at bounding box center [589, 253] width 1167 height 156
click at [30, 151] on span "Servers" at bounding box center [23, 157] width 35 height 12
click at [49, 161] on div "button" at bounding box center [49, 161] width 0 height 0
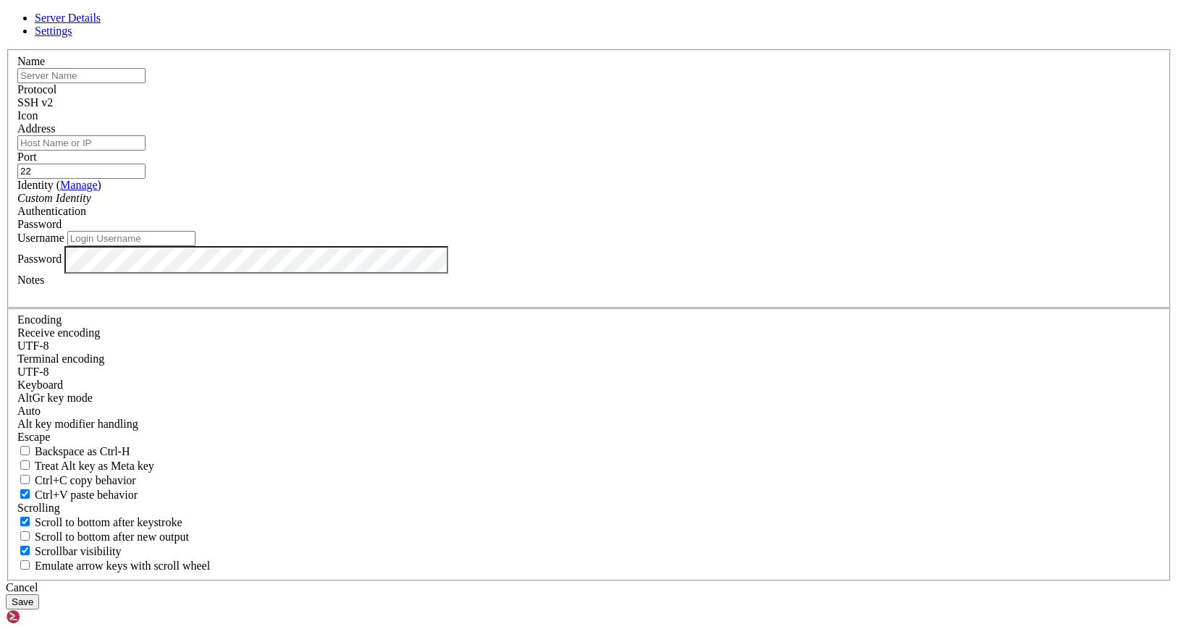
click at [72, 37] on link "Settings" at bounding box center [54, 31] width 38 height 12
click at [6, 49] on icon at bounding box center [6, 49] width 0 height 0
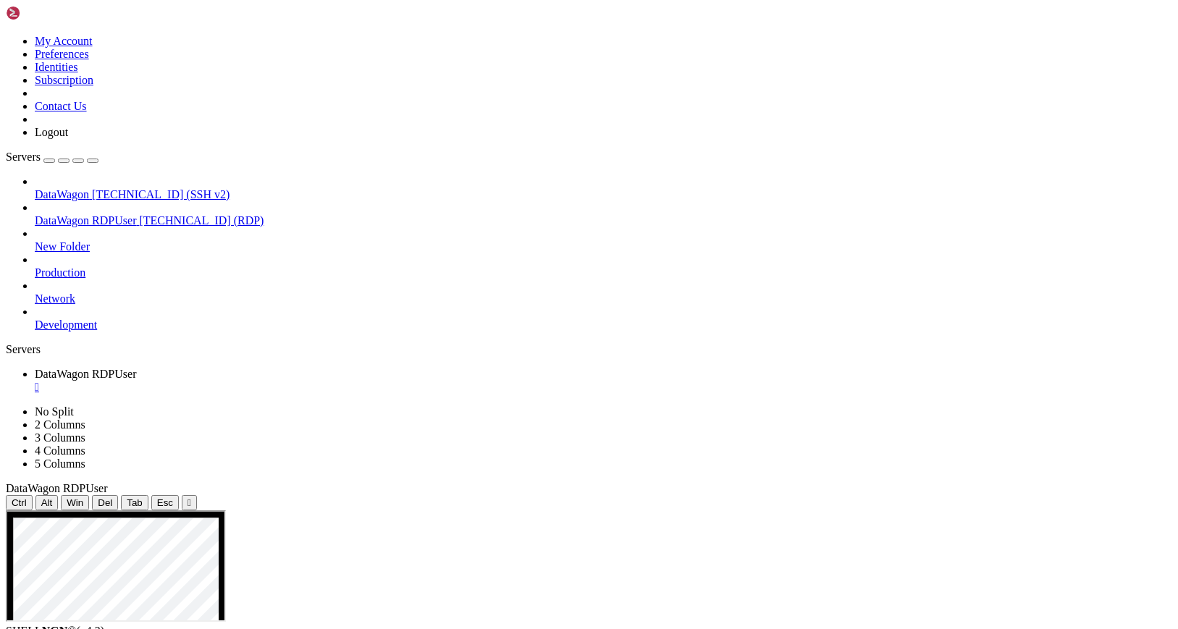
drag, startPoint x: 501, startPoint y: 624, endPoint x: 471, endPoint y: 579, distance: 54.2
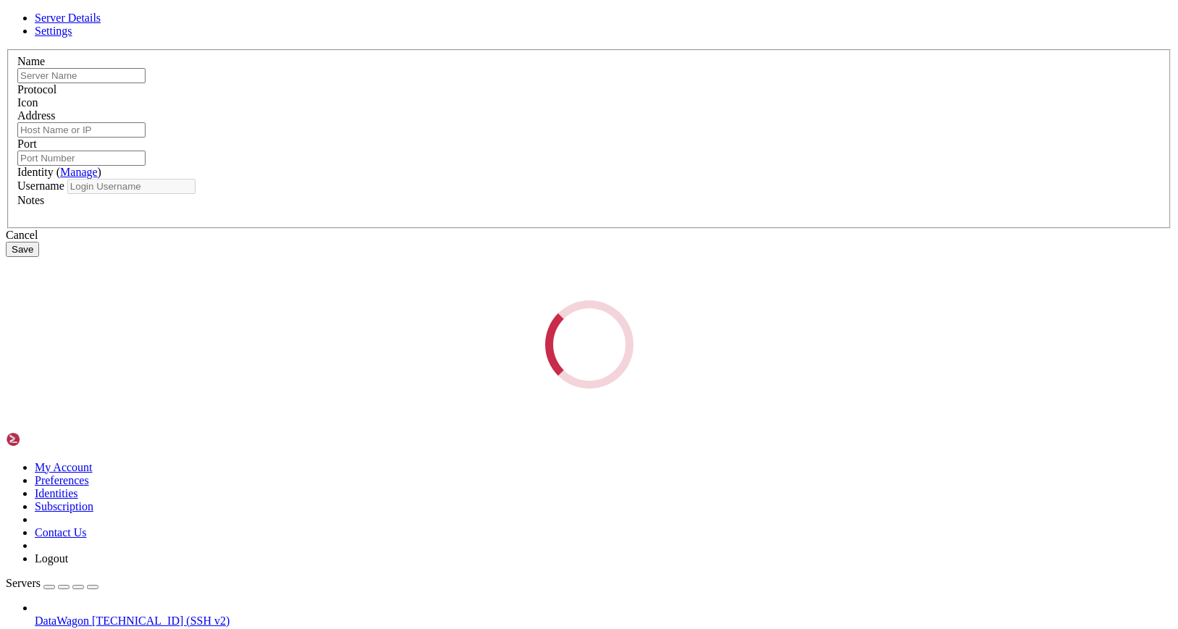
type input "DataWagon RDPUser"
type input "[TECHNICAL_ID]"
type input "3389"
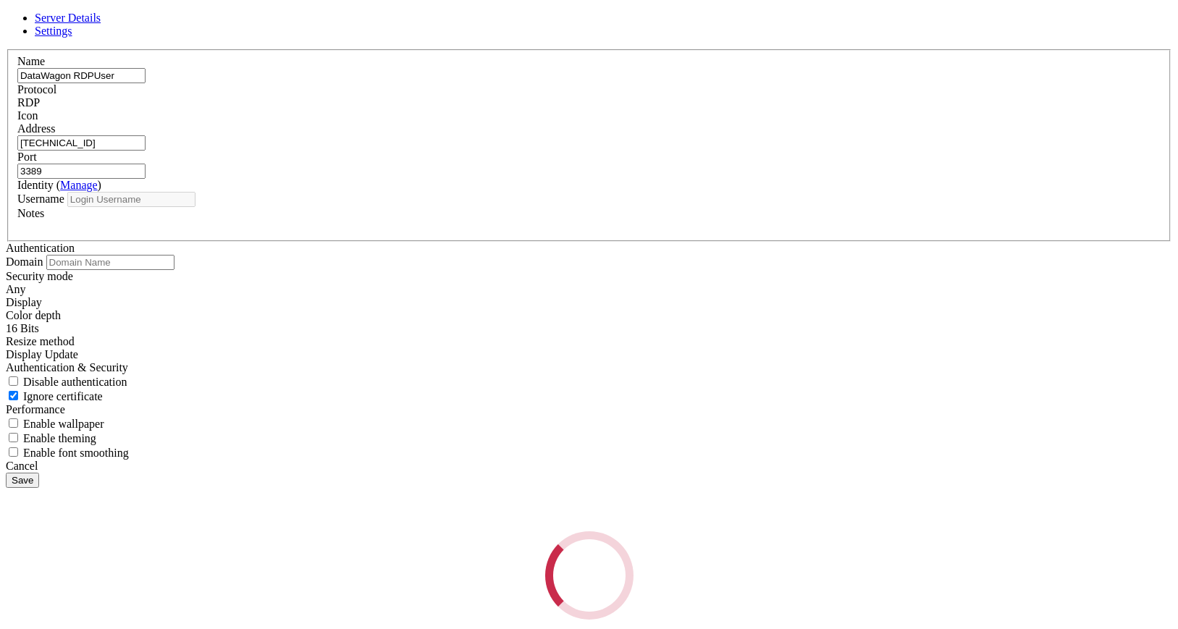
type input "aizulimx"
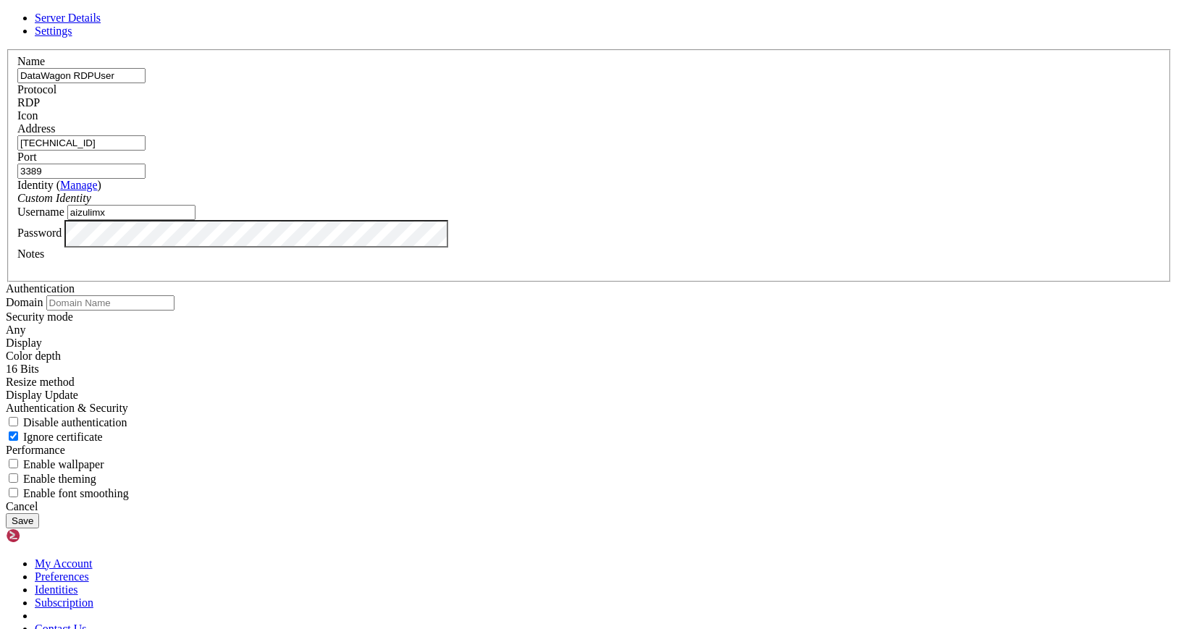
click at [72, 37] on span "Settings" at bounding box center [54, 31] width 38 height 12
click at [679, 506] on div "Cancel" at bounding box center [589, 506] width 1167 height 13
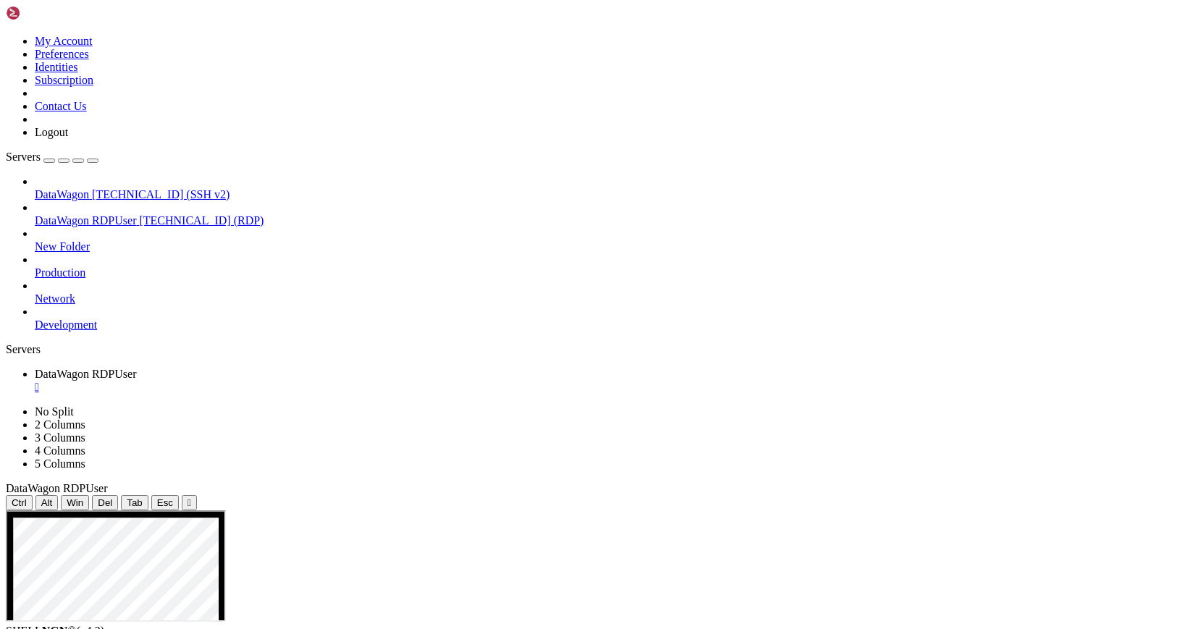
drag, startPoint x: 425, startPoint y: 592, endPoint x: 591, endPoint y: 603, distance: 166.2
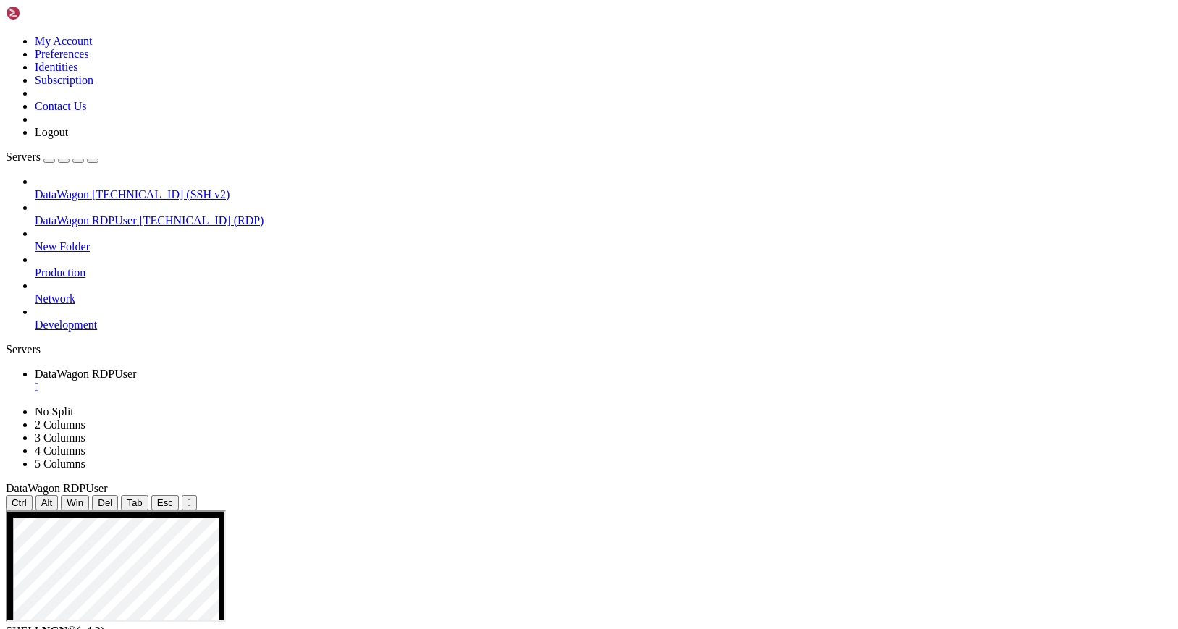
click at [6, 406] on icon at bounding box center [6, 406] width 0 height 0
click at [785, 368] on ul "DataWagon RDPUser " at bounding box center [589, 381] width 1167 height 26
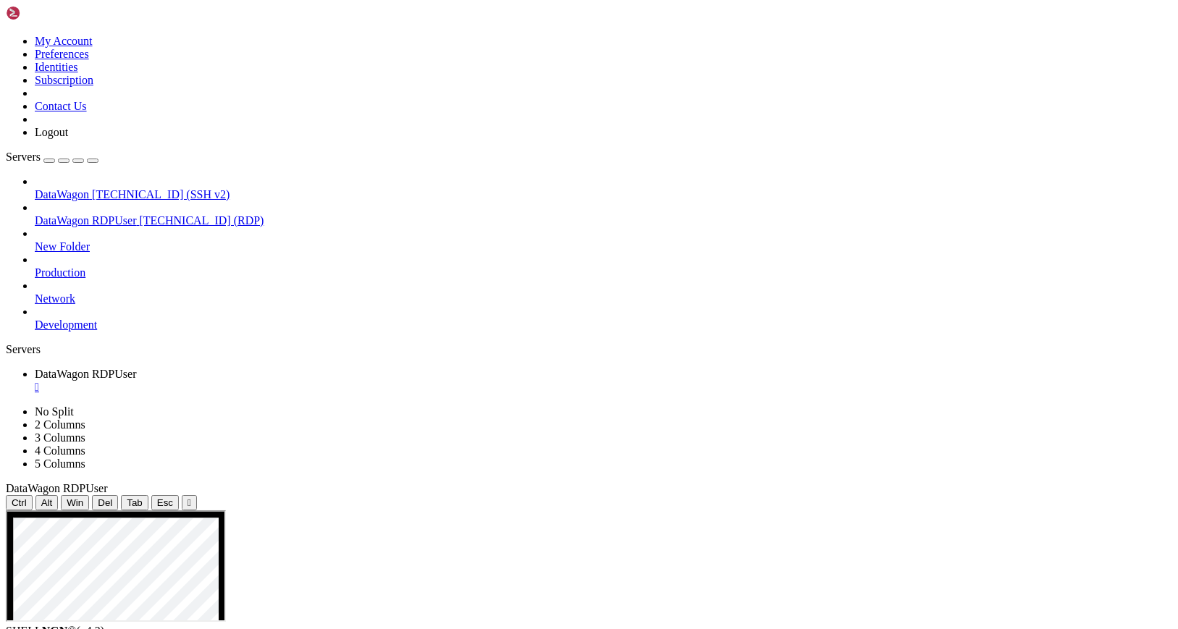
click at [27, 498] on span "Ctrl" at bounding box center [19, 503] width 15 height 11
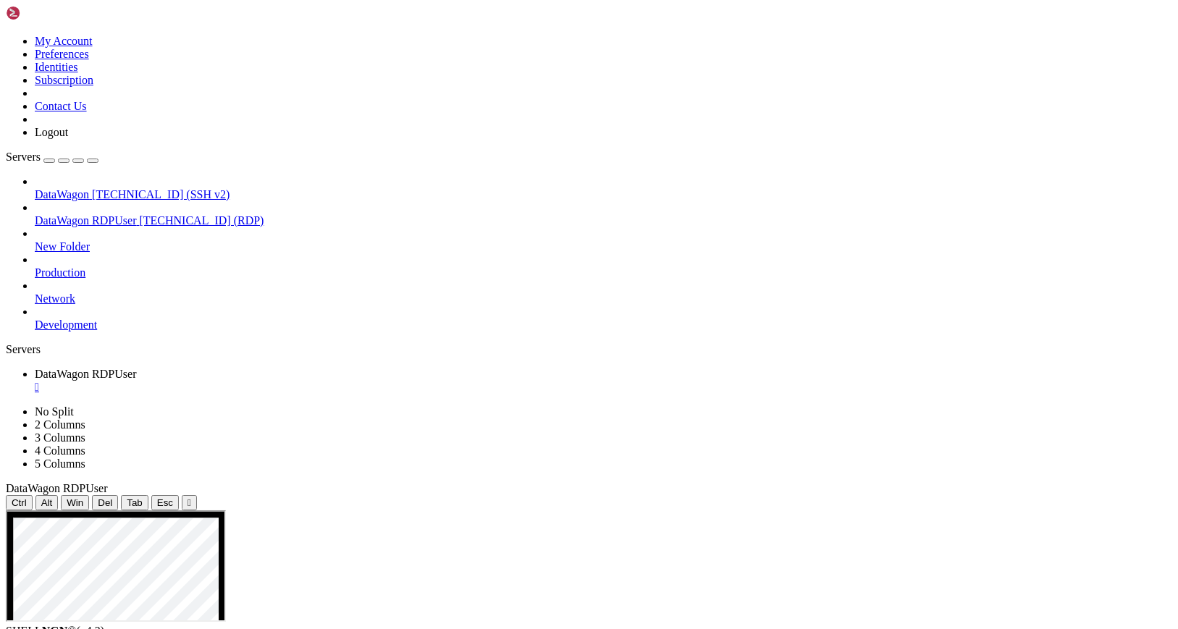
click at [27, 498] on span "Ctrl" at bounding box center [19, 503] width 15 height 11
drag, startPoint x: 481, startPoint y: 571, endPoint x: 514, endPoint y: 584, distance: 35.8
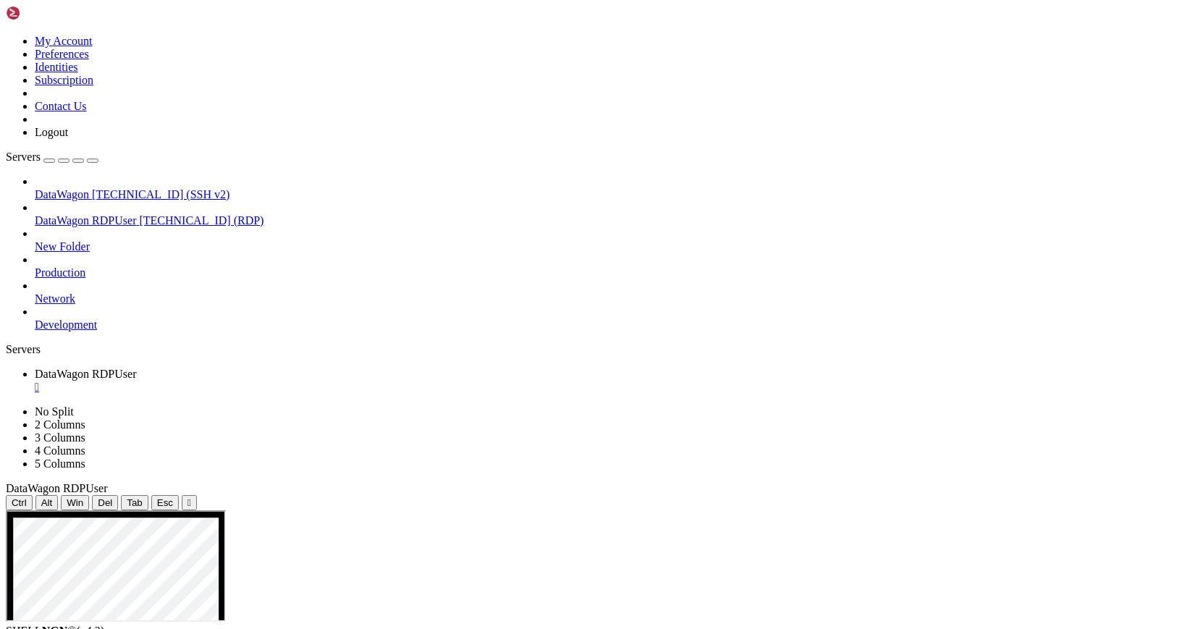
click at [27, 498] on span "Ctrl" at bounding box center [19, 503] width 15 height 11
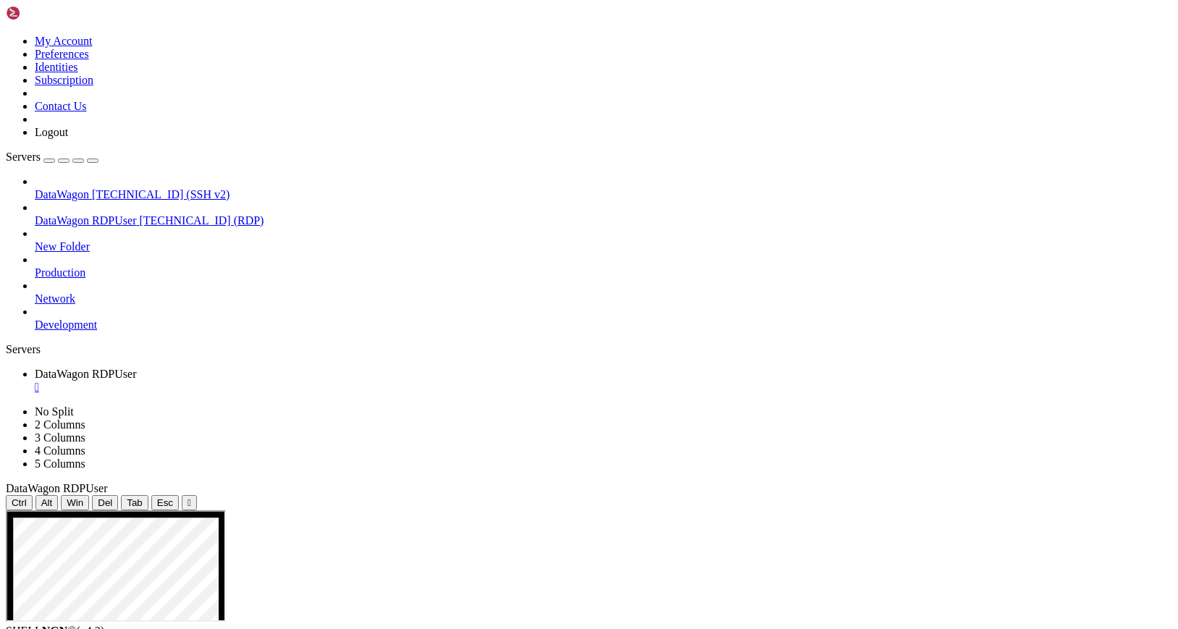
click at [27, 498] on span "Ctrl" at bounding box center [19, 503] width 15 height 11
drag, startPoint x: 487, startPoint y: 522, endPoint x: 611, endPoint y: 562, distance: 129.4
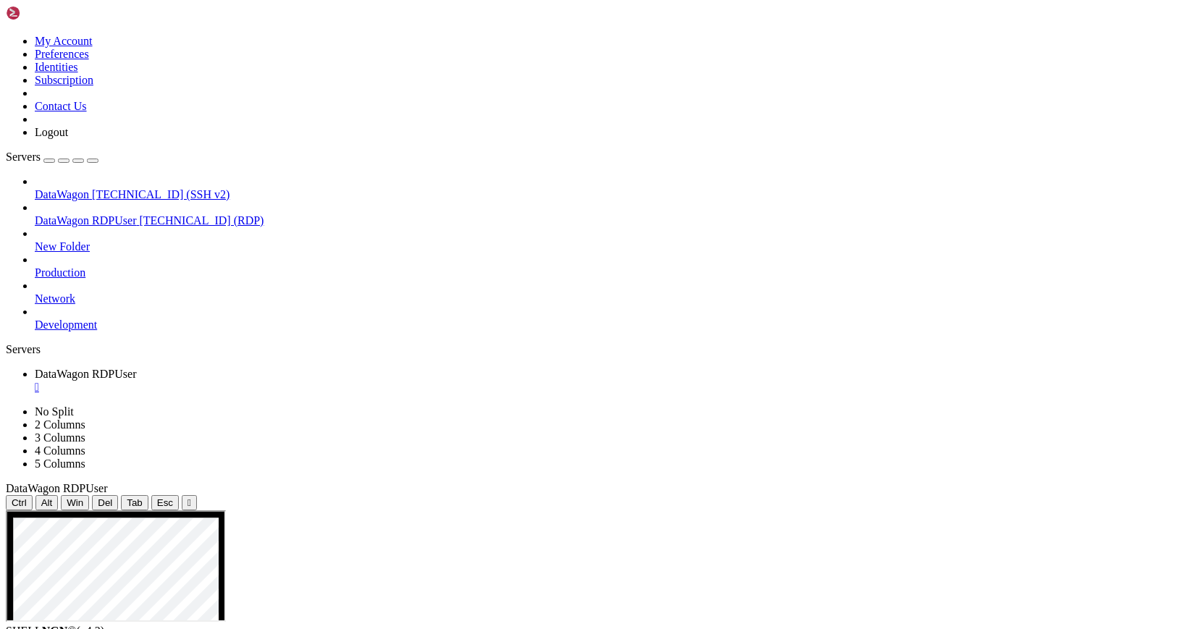
click at [27, 498] on span "Ctrl" at bounding box center [19, 503] width 15 height 11
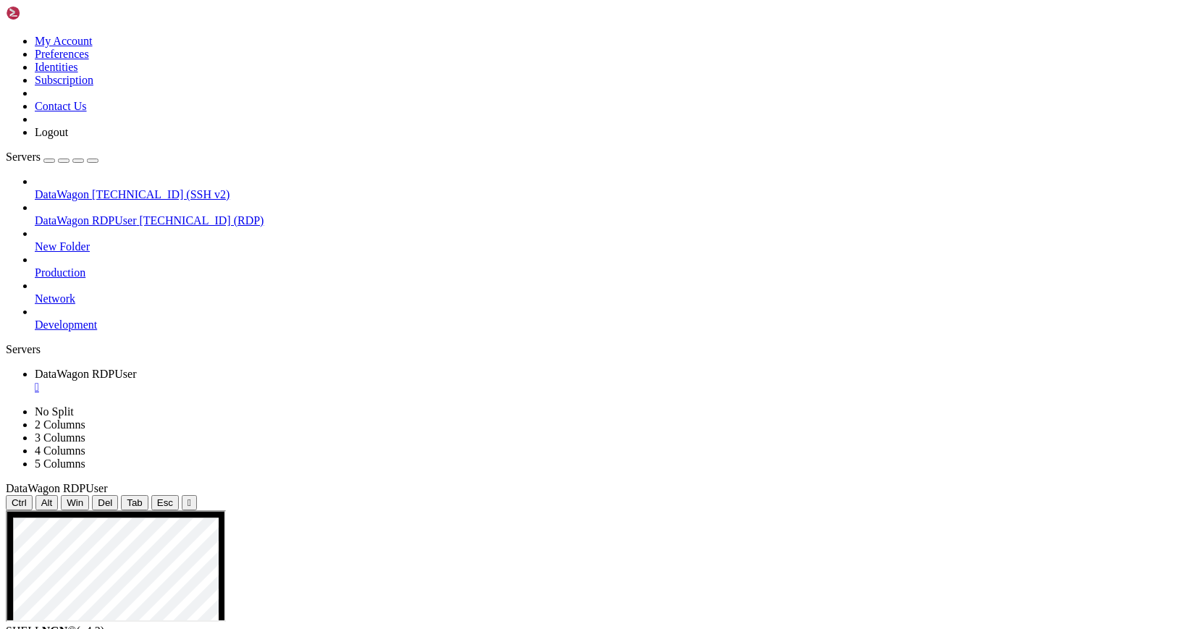
drag, startPoint x: 290, startPoint y: 518, endPoint x: 486, endPoint y: 593, distance: 210.2
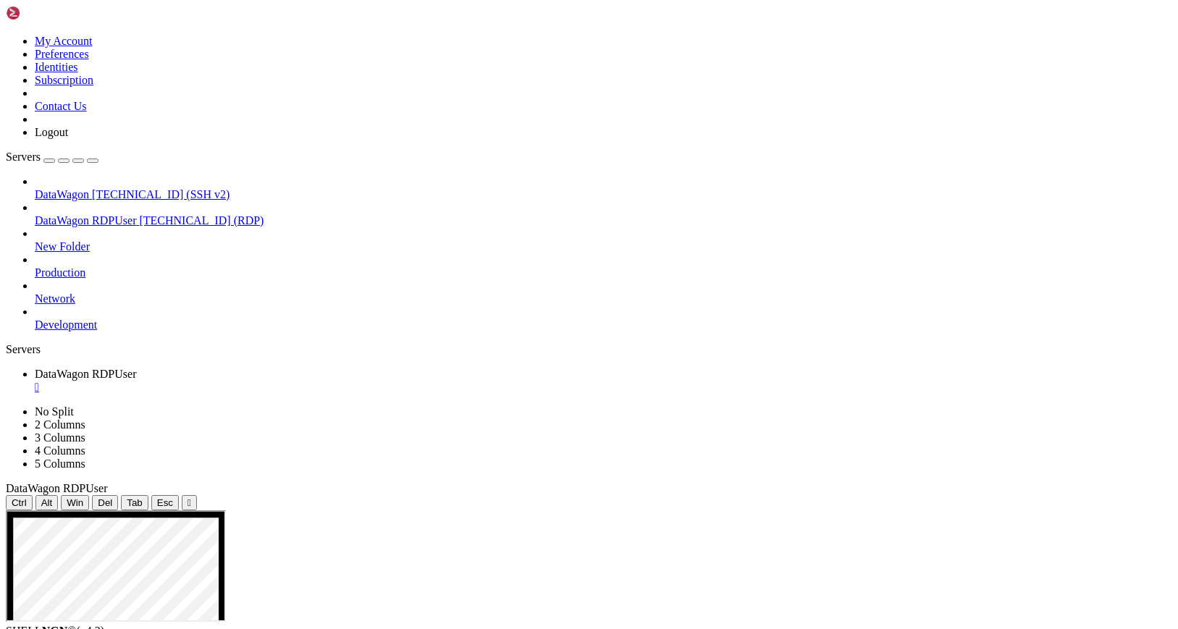
drag, startPoint x: 888, startPoint y: 595, endPoint x: 612, endPoint y: 566, distance: 277.4
click at [303, 381] on div "" at bounding box center [604, 387] width 1138 height 13
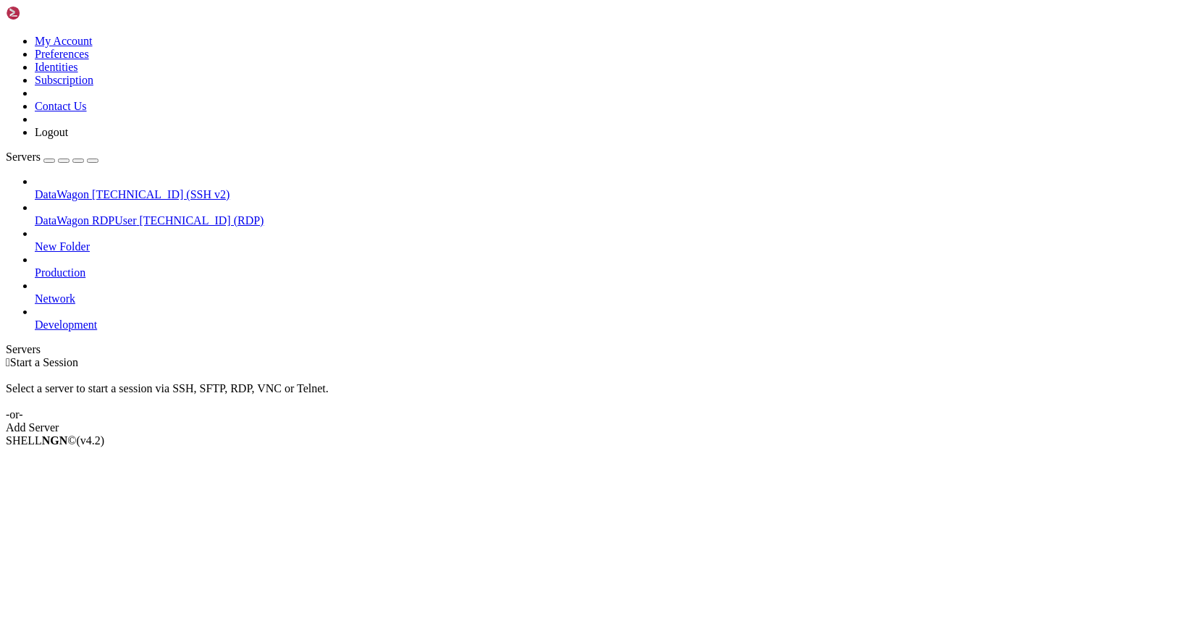
click at [92, 214] on span "DataWagon RDPUser" at bounding box center [85, 220] width 101 height 12
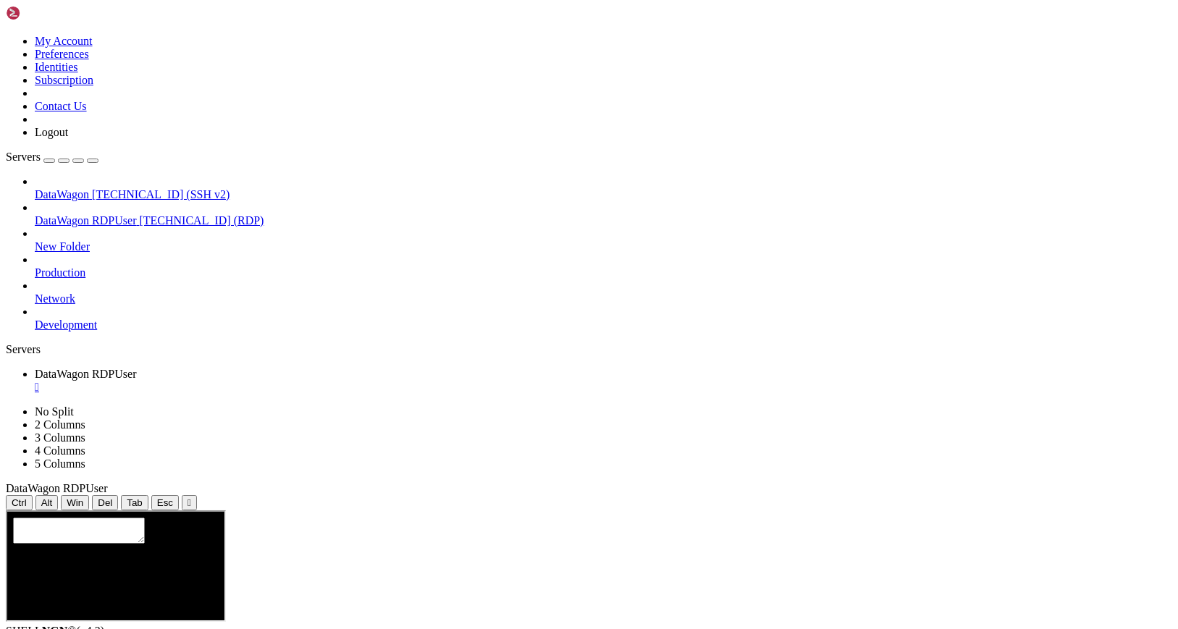
scroll to position [0, 0]
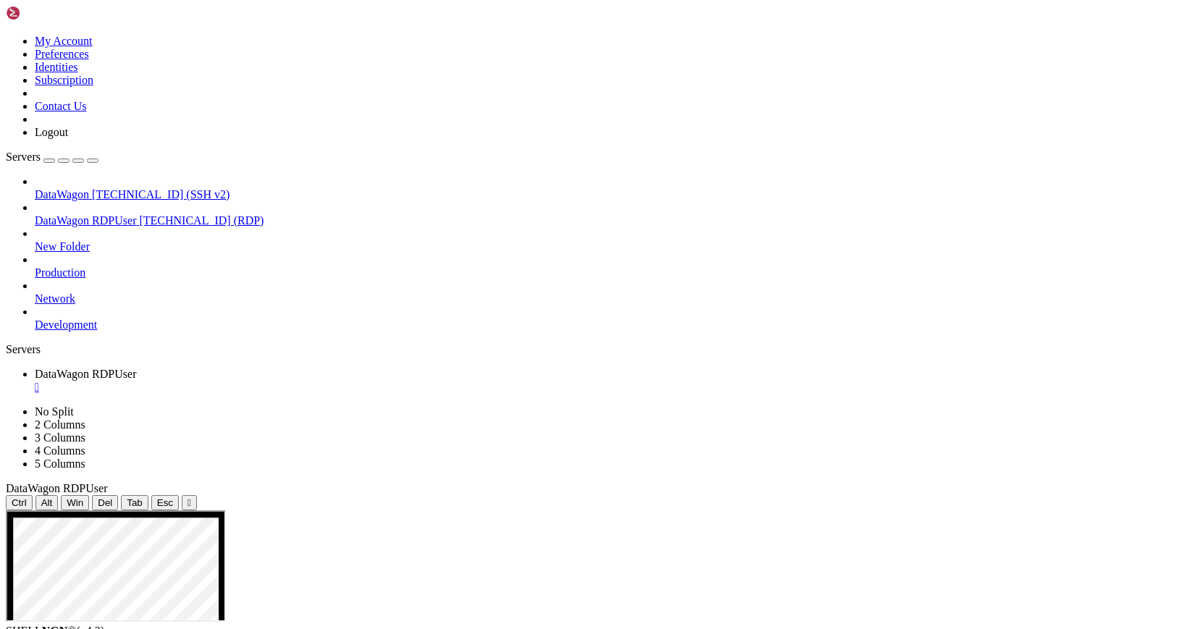
click at [27, 498] on span "Ctrl" at bounding box center [19, 503] width 15 height 11
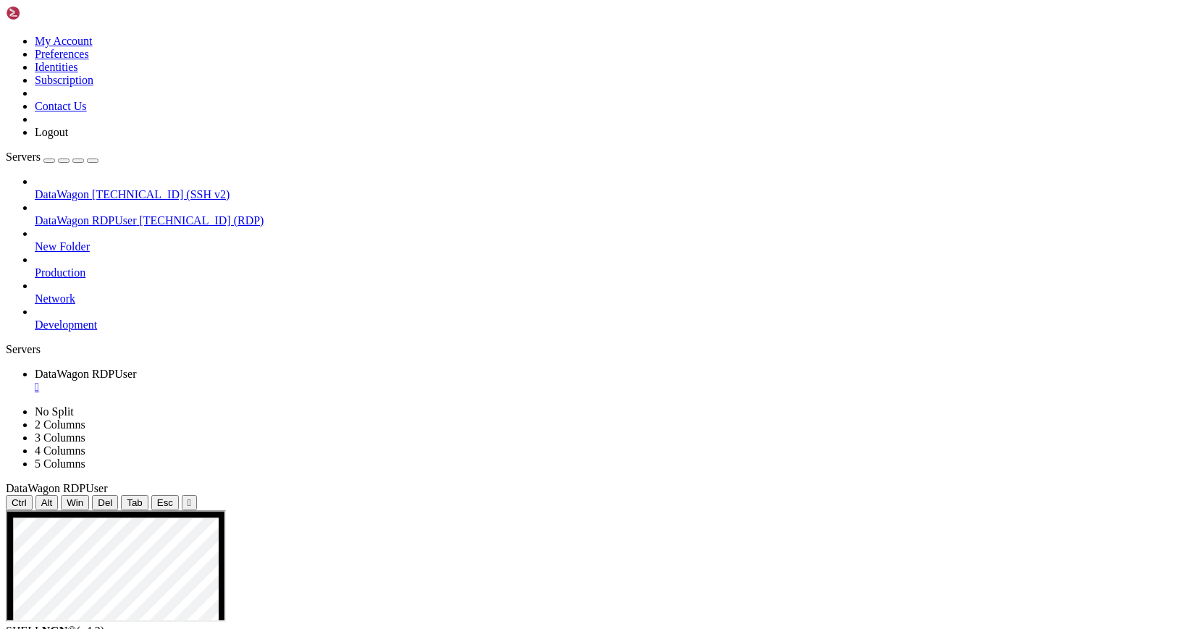
click at [27, 498] on span "Ctrl" at bounding box center [19, 503] width 15 height 11
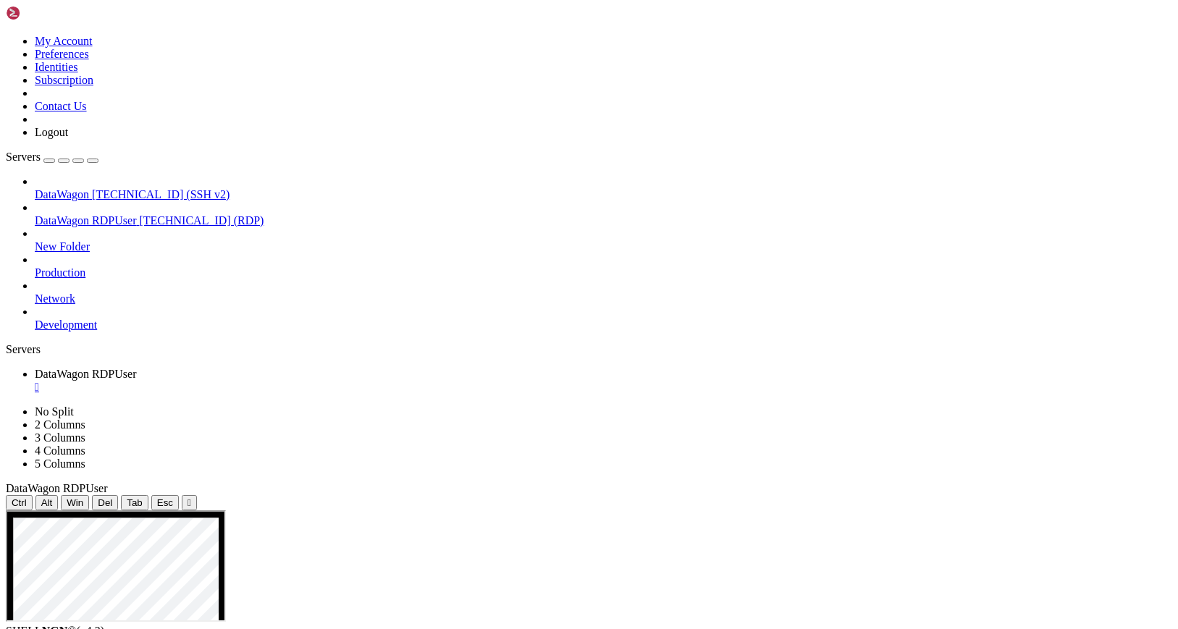
click at [27, 498] on span "Ctrl" at bounding box center [19, 503] width 15 height 11
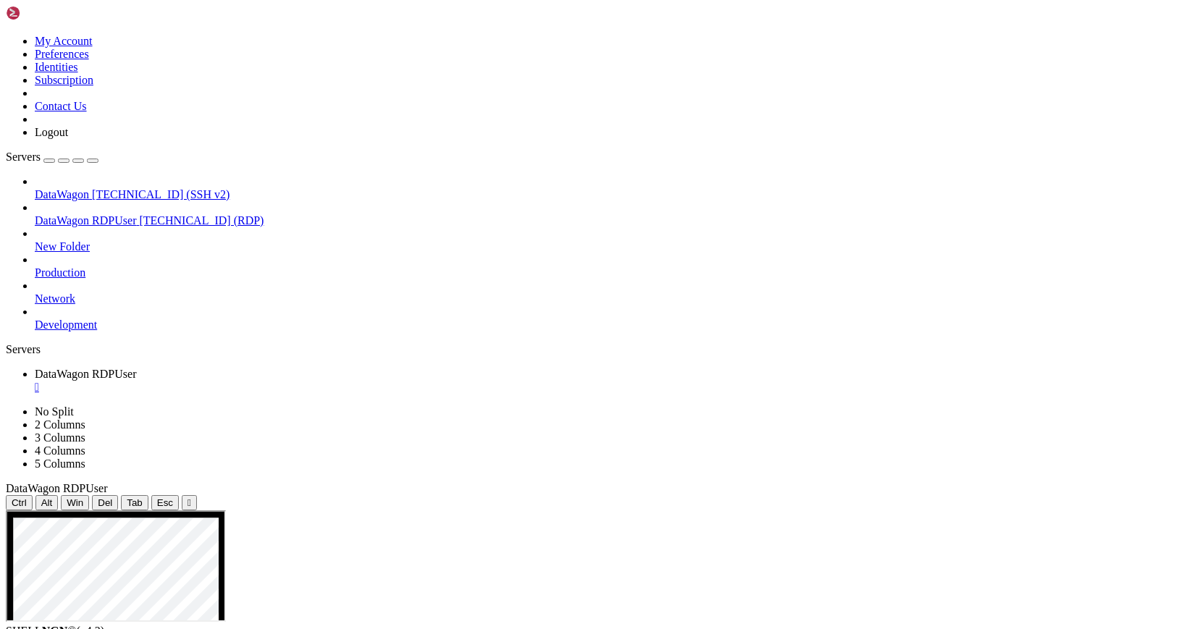
click at [27, 498] on span "Ctrl" at bounding box center [19, 503] width 15 height 11
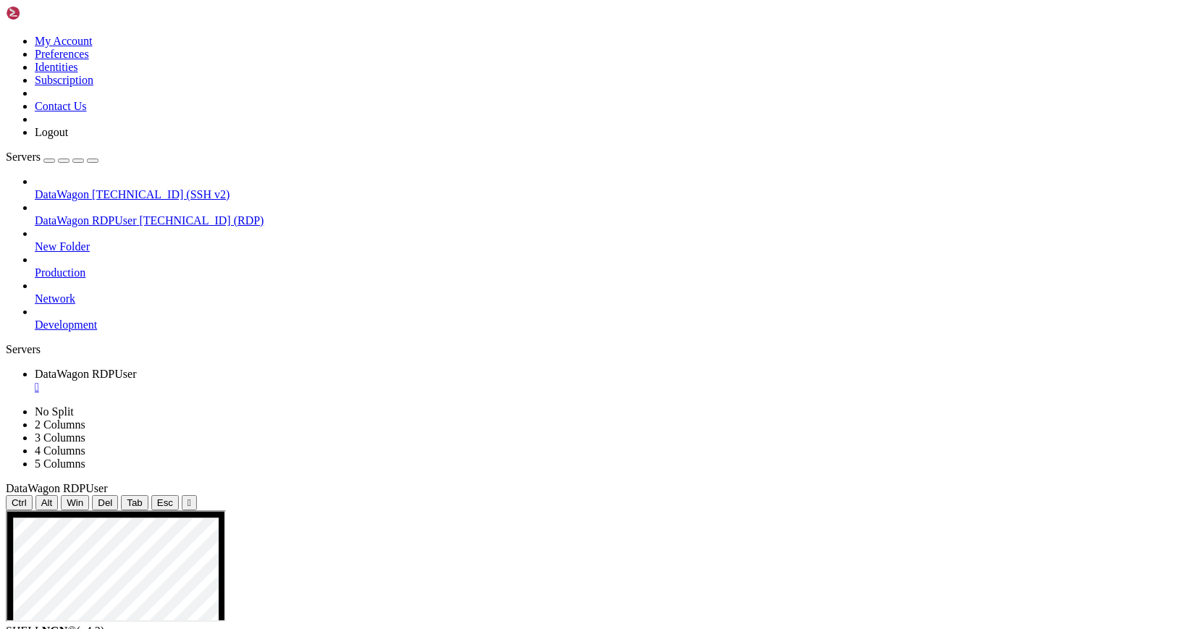
click at [27, 498] on span "Ctrl" at bounding box center [19, 503] width 15 height 11
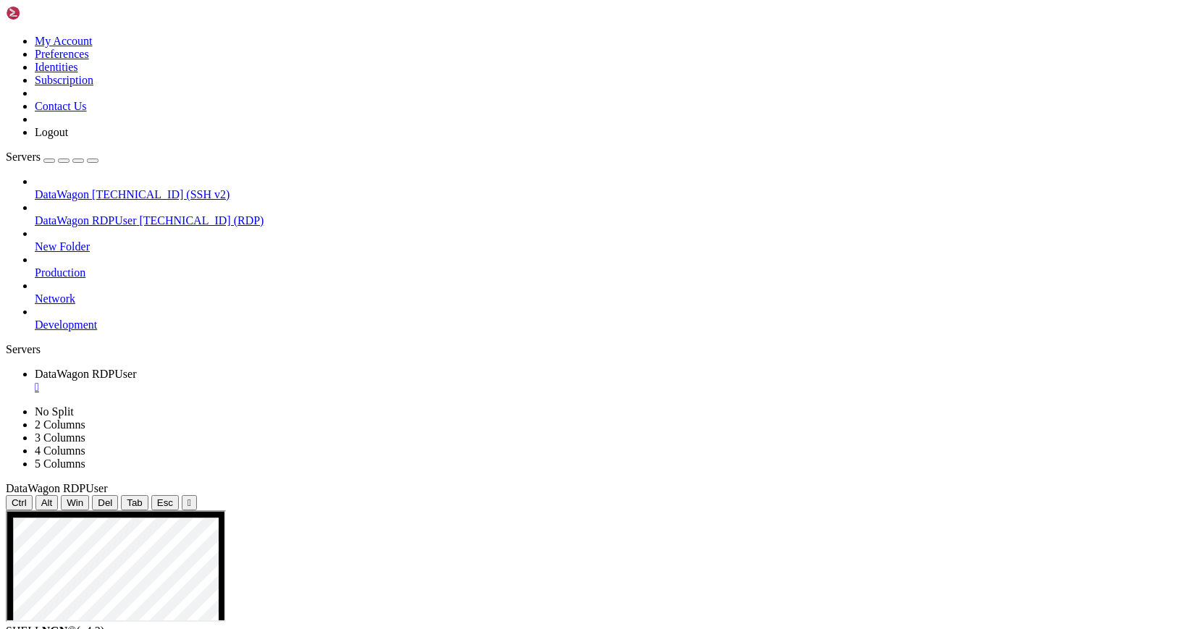
drag, startPoint x: 442, startPoint y: 583, endPoint x: 385, endPoint y: 564, distance: 59.5
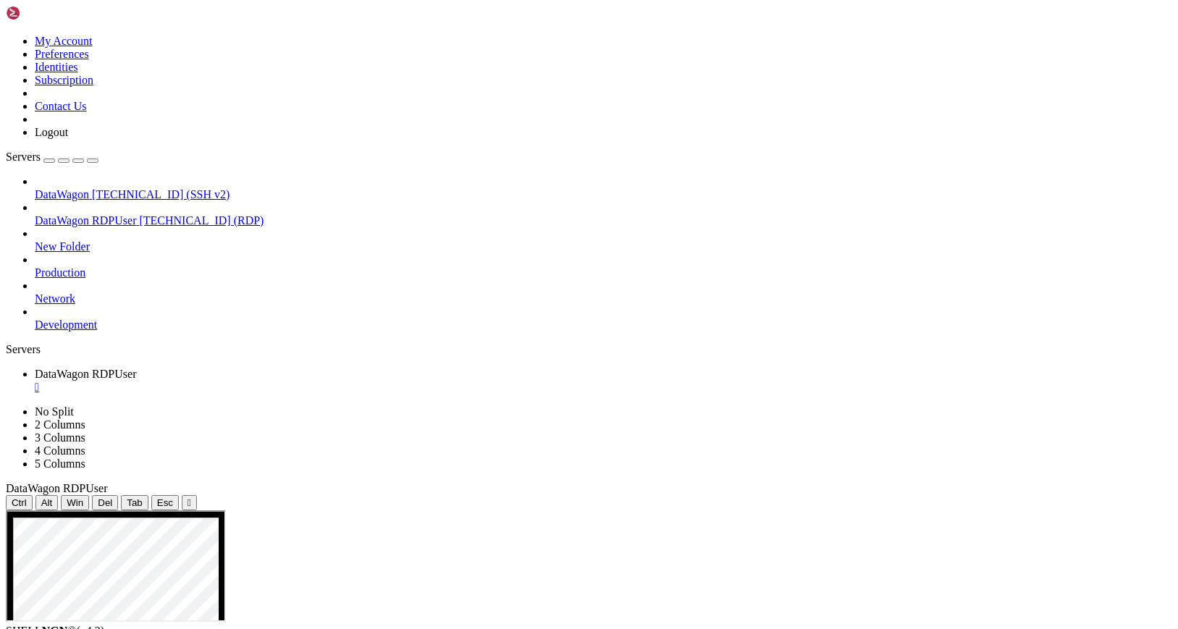
drag, startPoint x: 419, startPoint y: 667, endPoint x: 215, endPoint y: 654, distance: 203.9
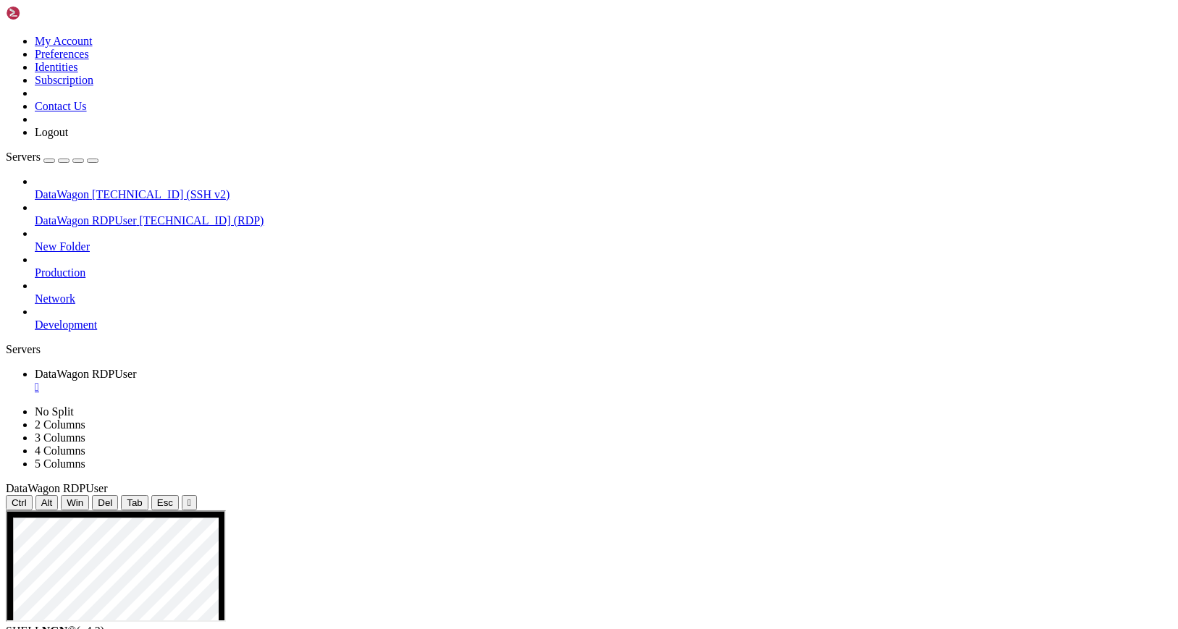
drag, startPoint x: 425, startPoint y: 673, endPoint x: 243, endPoint y: 656, distance: 183.3
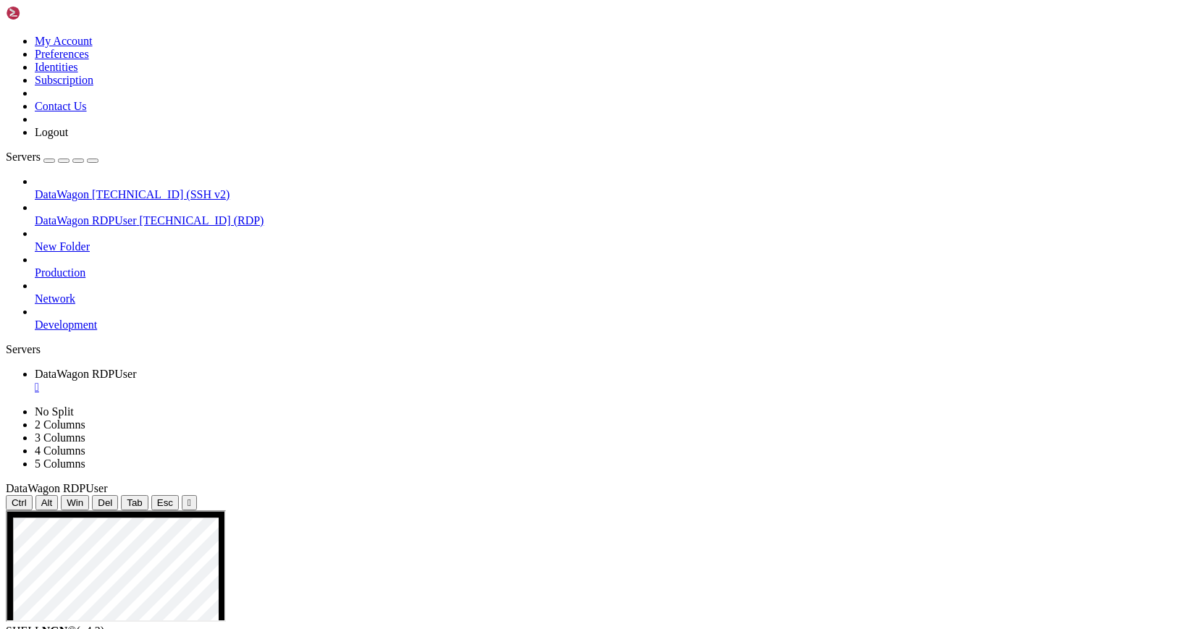
drag, startPoint x: 419, startPoint y: 671, endPoint x: 260, endPoint y: 653, distance: 159.6
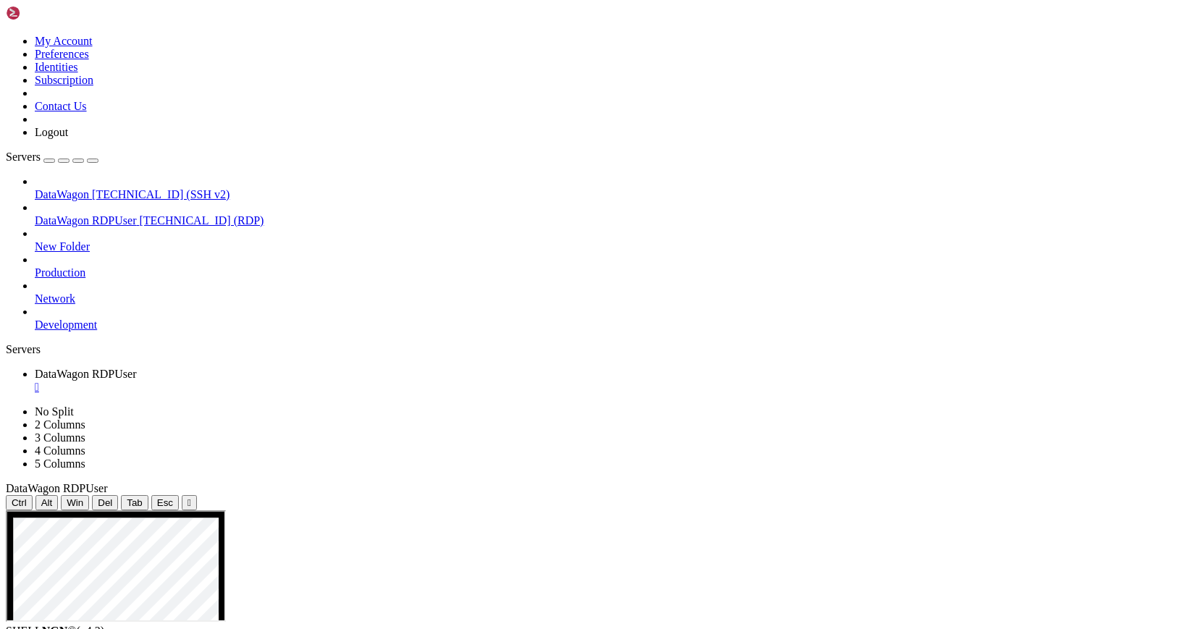
drag, startPoint x: 529, startPoint y: 565, endPoint x: 642, endPoint y: 565, distance: 113.7
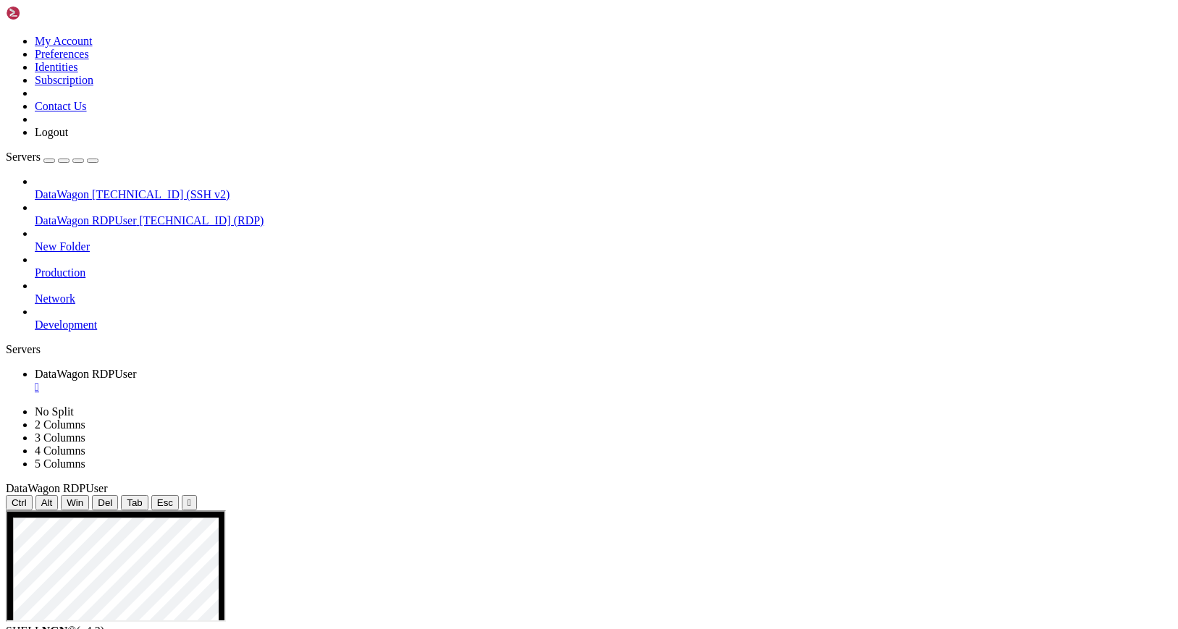
drag, startPoint x: 52, startPoint y: 749, endPoint x: 542, endPoint y: 705, distance: 492.2
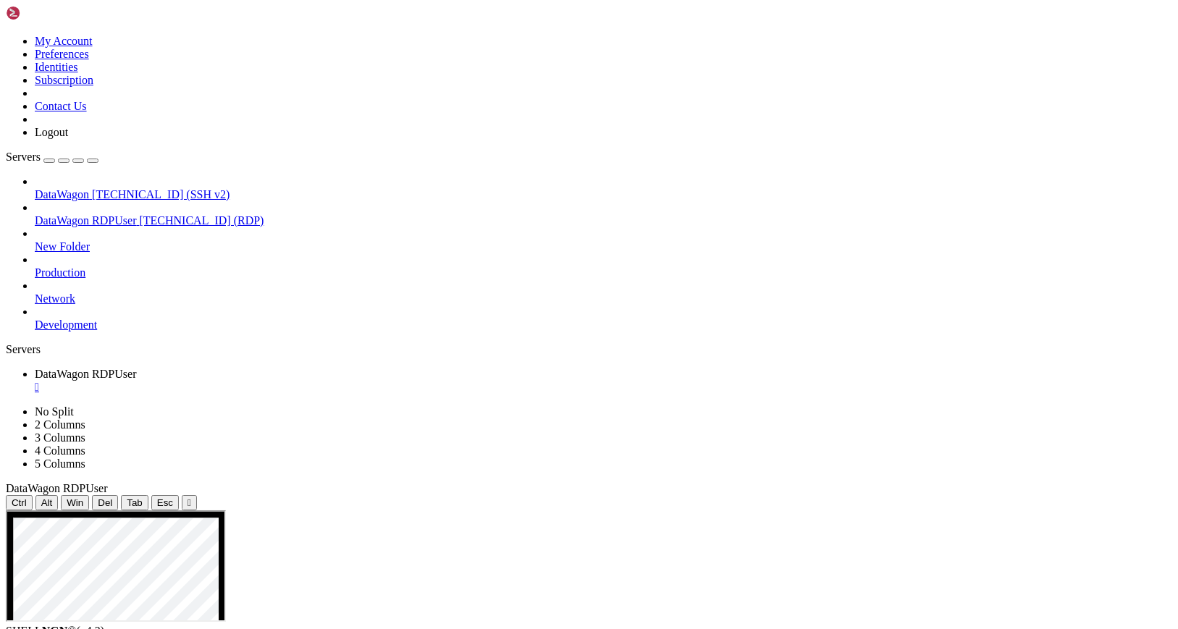
drag, startPoint x: 641, startPoint y: 994, endPoint x: 747, endPoint y: 985, distance: 106.8
drag, startPoint x: 873, startPoint y: 548, endPoint x: 414, endPoint y: 550, distance: 459.2
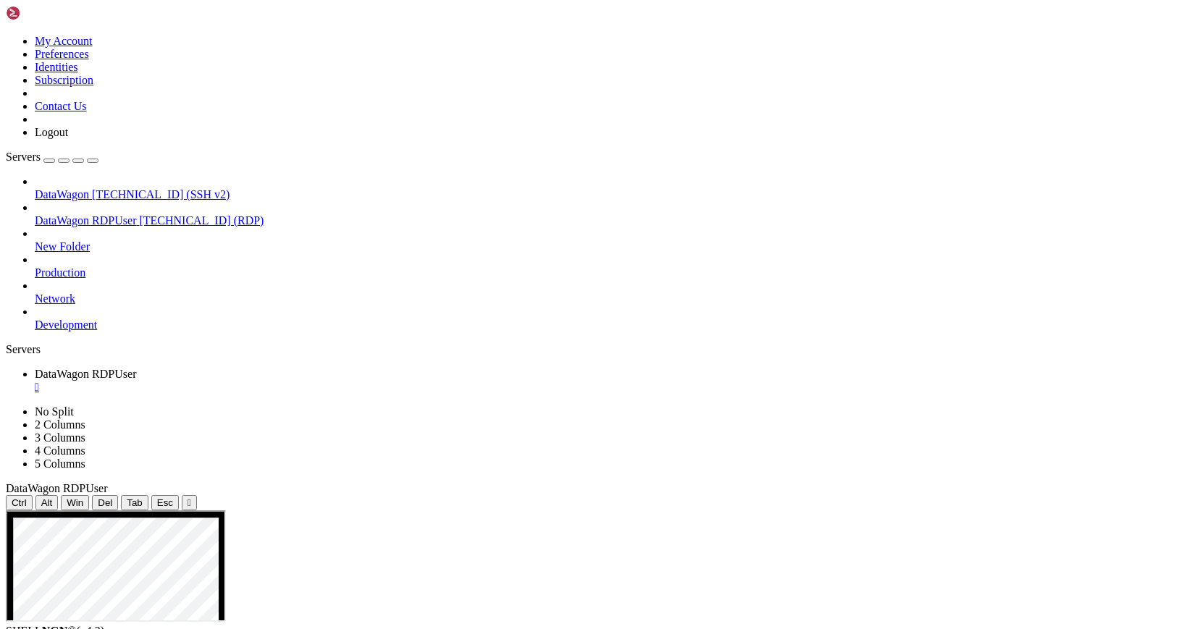
drag, startPoint x: 490, startPoint y: 681, endPoint x: 500, endPoint y: 700, distance: 20.8
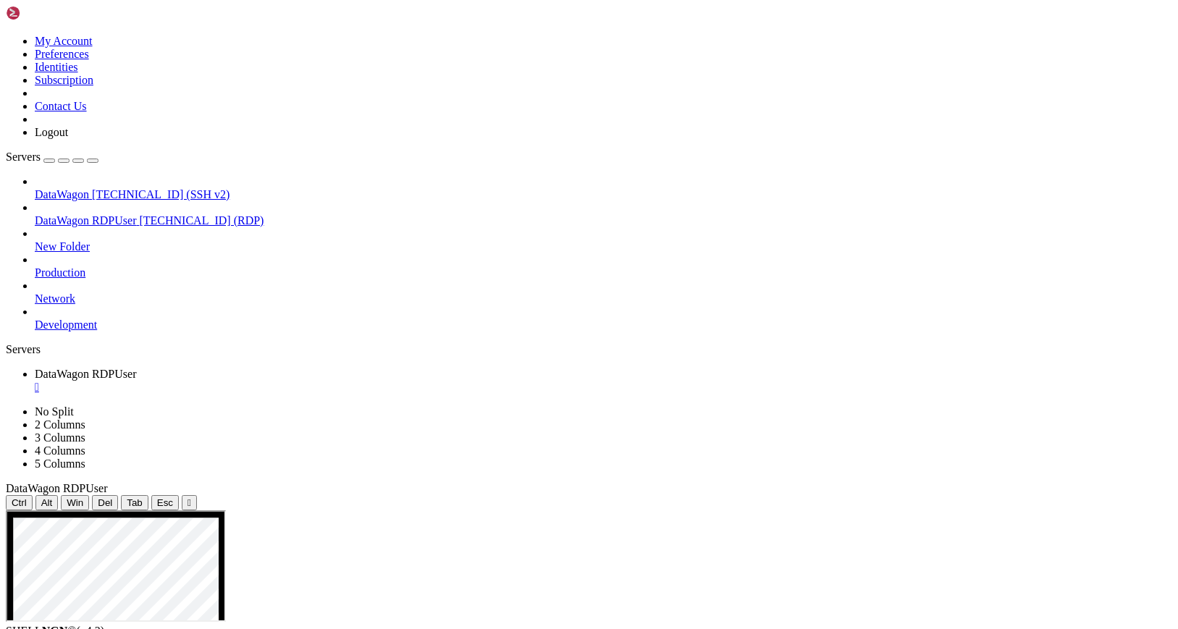
drag, startPoint x: 355, startPoint y: 545, endPoint x: 369, endPoint y: 544, distance: 14.5
drag, startPoint x: 406, startPoint y: 994, endPoint x: 301, endPoint y: 985, distance: 105.4
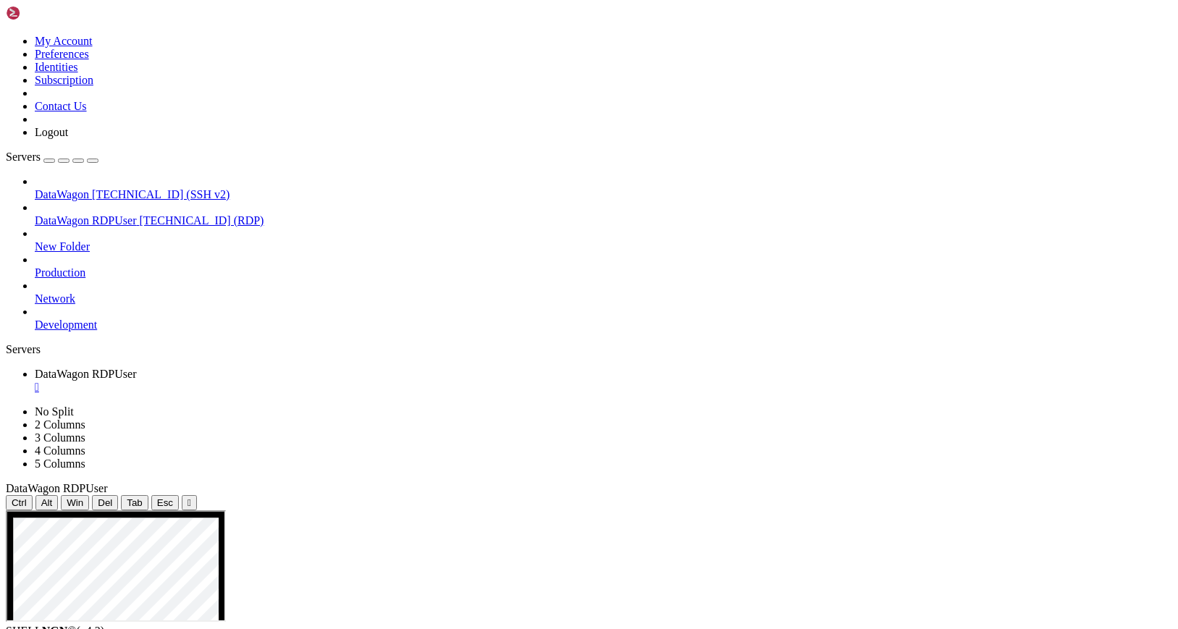
drag, startPoint x: 500, startPoint y: 707, endPoint x: 497, endPoint y: 680, distance: 27.0
drag, startPoint x: 498, startPoint y: 536, endPoint x: 603, endPoint y: 594, distance: 119.9
drag, startPoint x: 447, startPoint y: 994, endPoint x: 402, endPoint y: 993, distance: 44.9
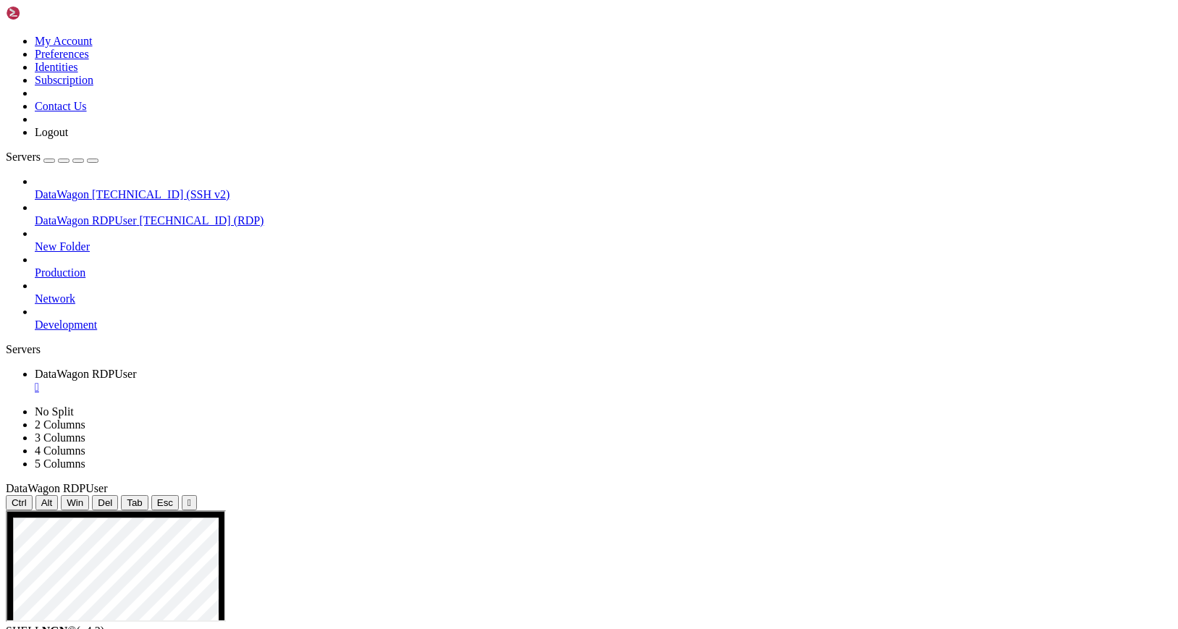
drag, startPoint x: 603, startPoint y: 696, endPoint x: 608, endPoint y: 710, distance: 14.4
drag, startPoint x: 414, startPoint y: 612, endPoint x: 816, endPoint y: 716, distance: 415.1
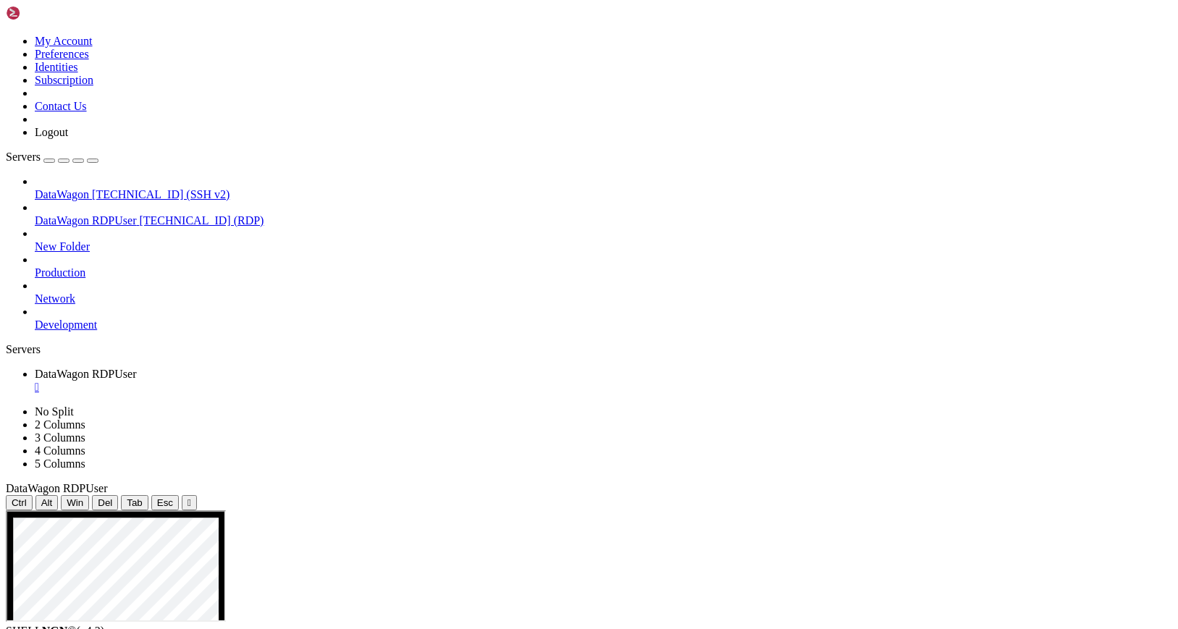
drag, startPoint x: 414, startPoint y: 523, endPoint x: 724, endPoint y: 674, distance: 344.9
drag, startPoint x: 448, startPoint y: 666, endPoint x: 125, endPoint y: 516, distance: 357.1
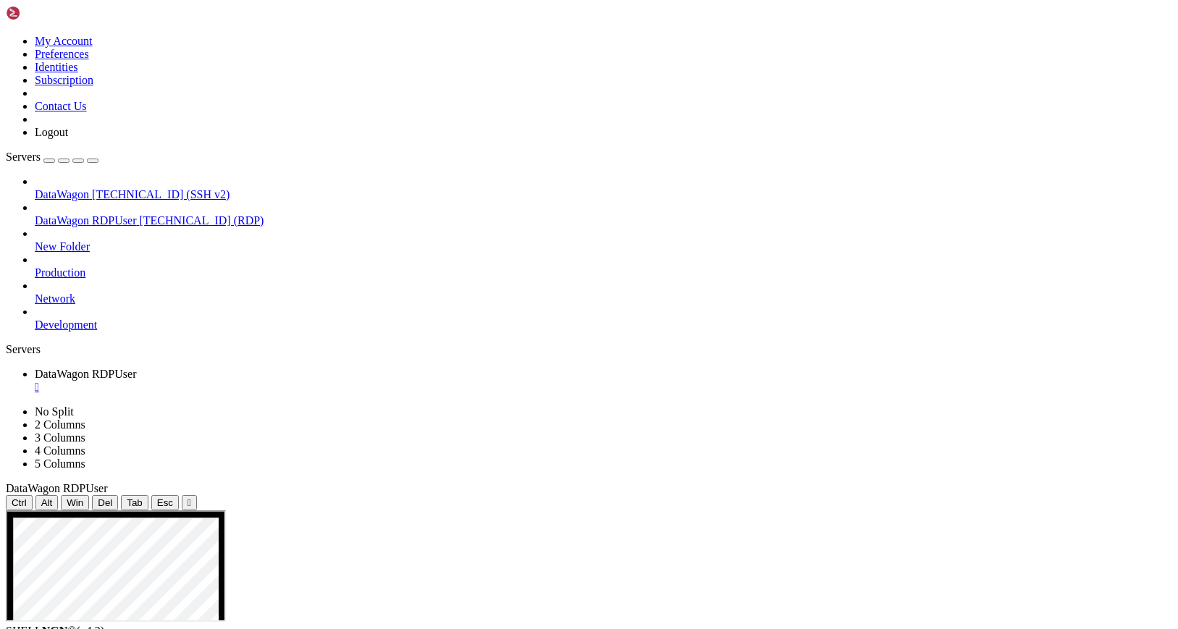
drag, startPoint x: 779, startPoint y: 707, endPoint x: 394, endPoint y: 629, distance: 392.4
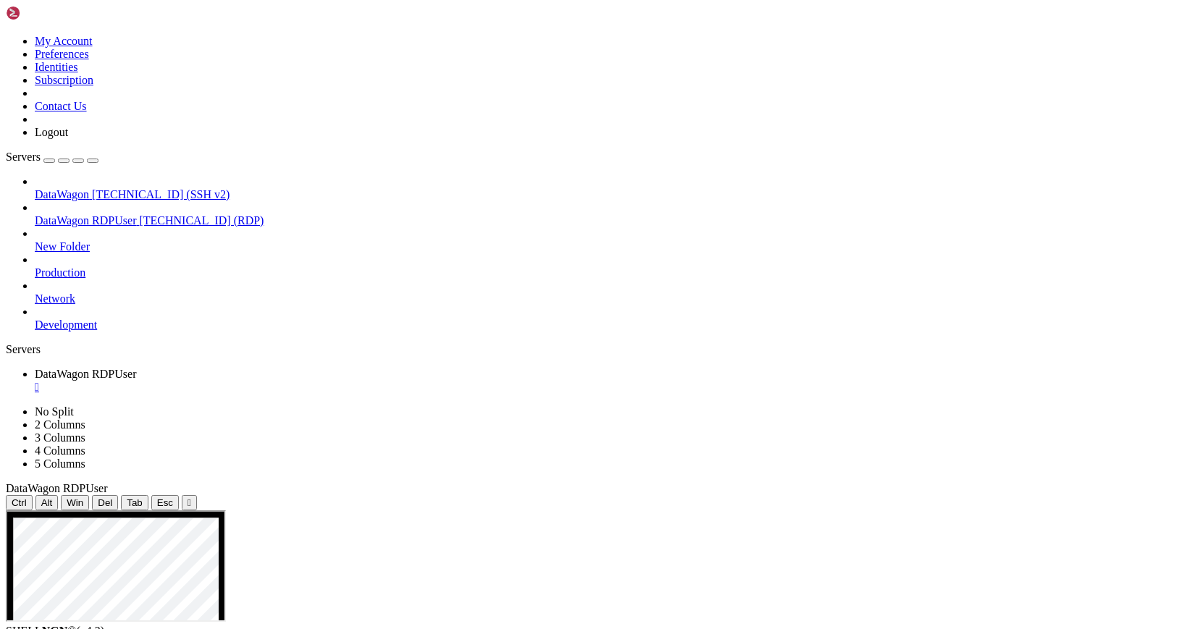
click at [302, 381] on div "" at bounding box center [604, 387] width 1138 height 13
